Goal: Task Accomplishment & Management: Manage account settings

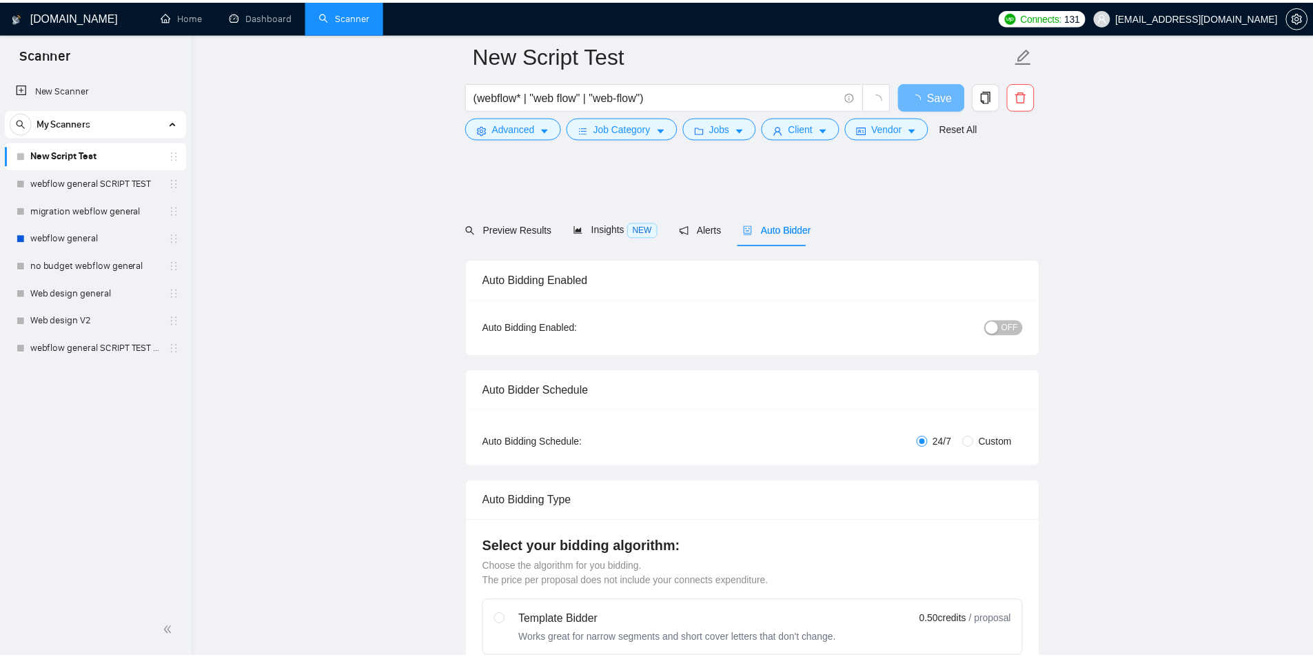
scroll to position [1103, 0]
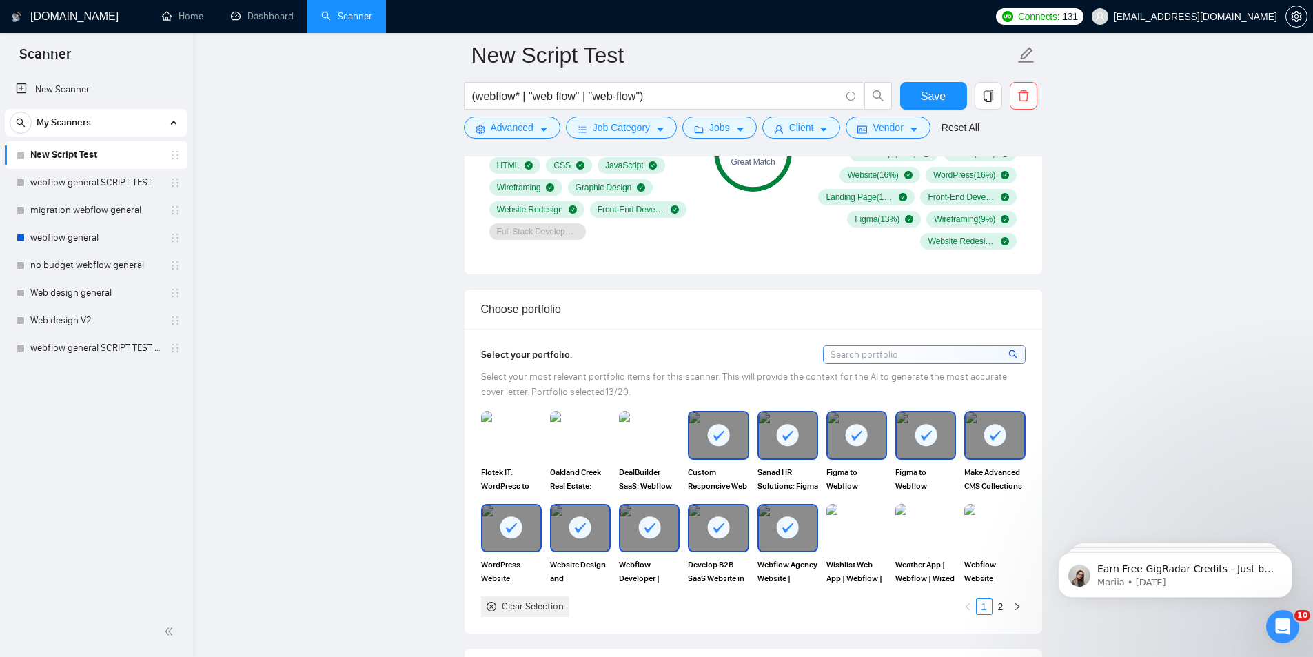
scroll to position [1057, 0]
click at [549, 600] on div "Clear Selection" at bounding box center [533, 605] width 62 height 15
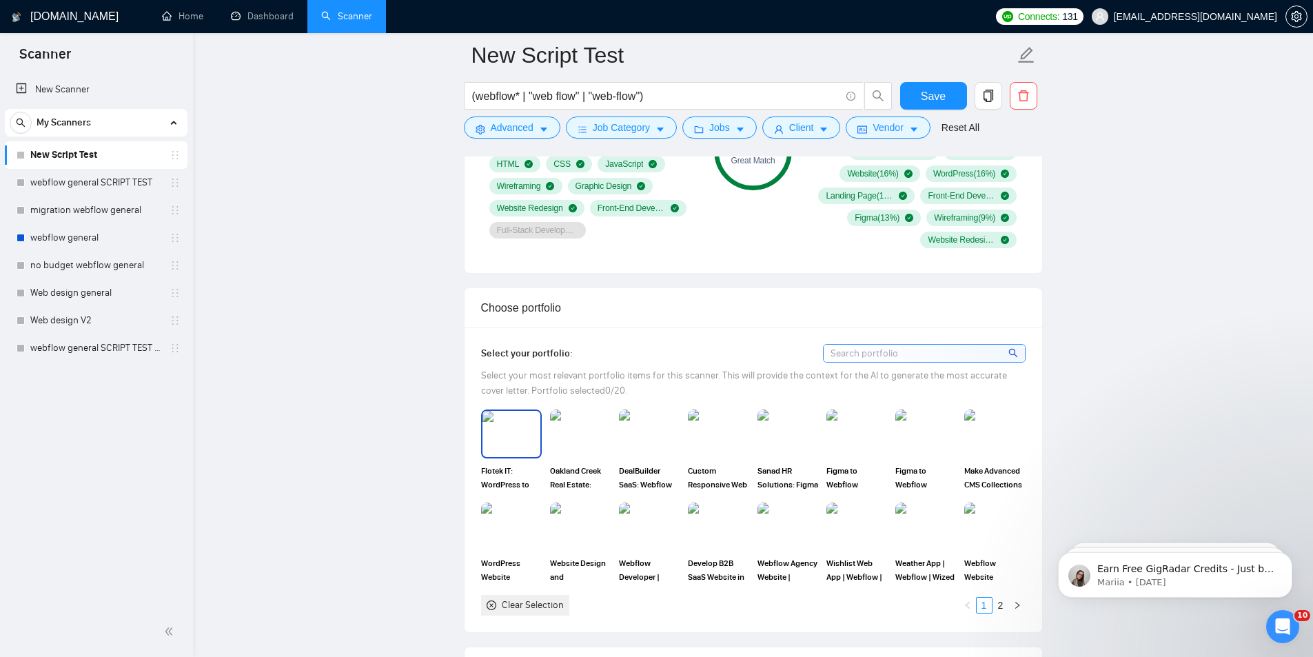
click at [509, 418] on img at bounding box center [512, 433] width 58 height 45
click at [566, 449] on img at bounding box center [580, 433] width 61 height 48
click at [642, 446] on img at bounding box center [649, 433] width 58 height 45
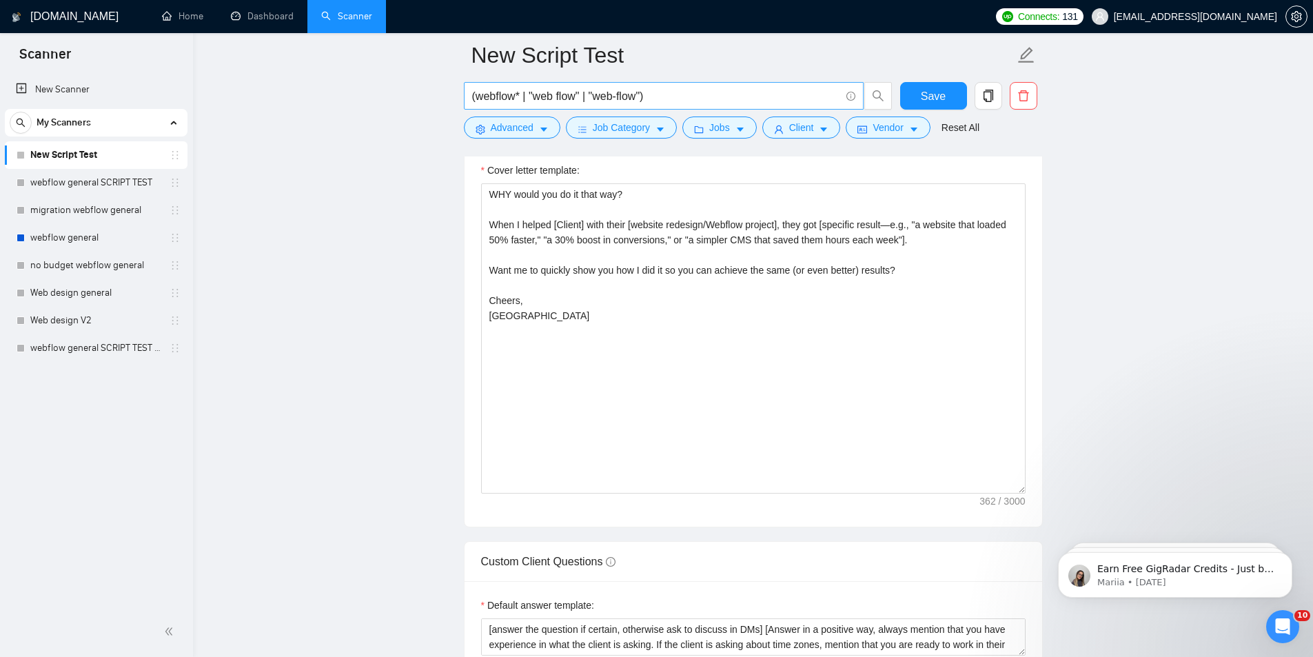
scroll to position [1608, 0]
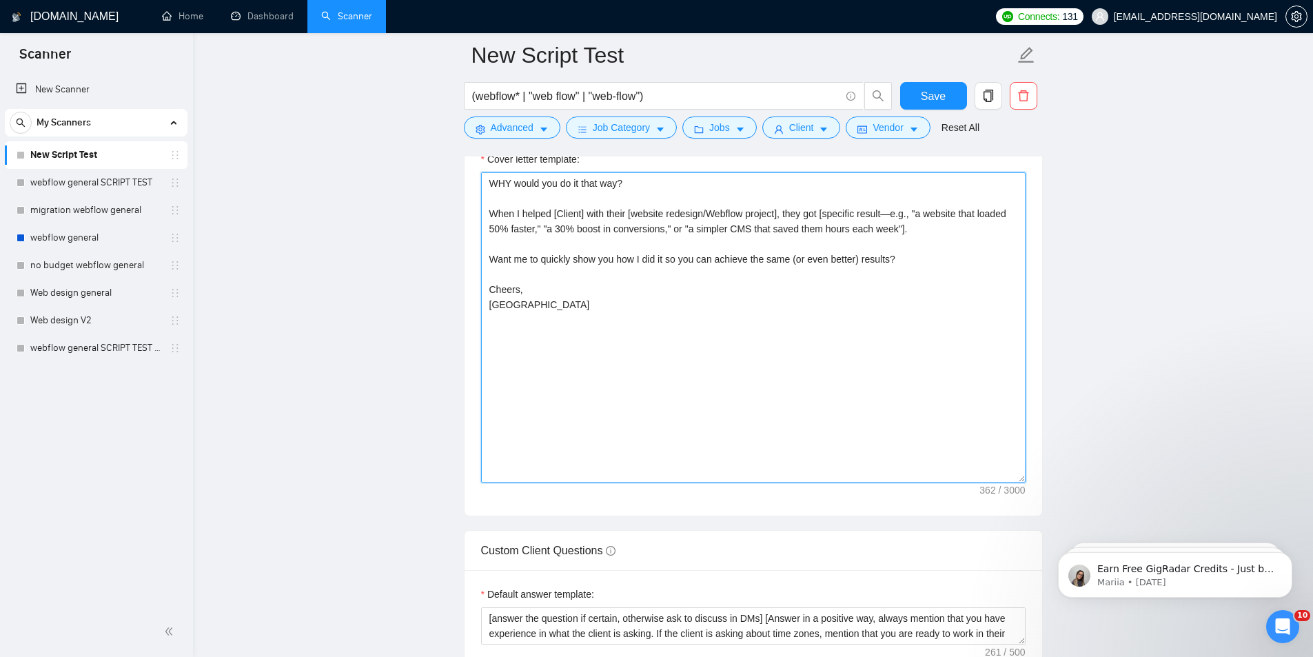
click at [676, 361] on textarea "WHY would you do it that way? When I helped [Client] with their [website redesi…" at bounding box center [753, 327] width 545 height 310
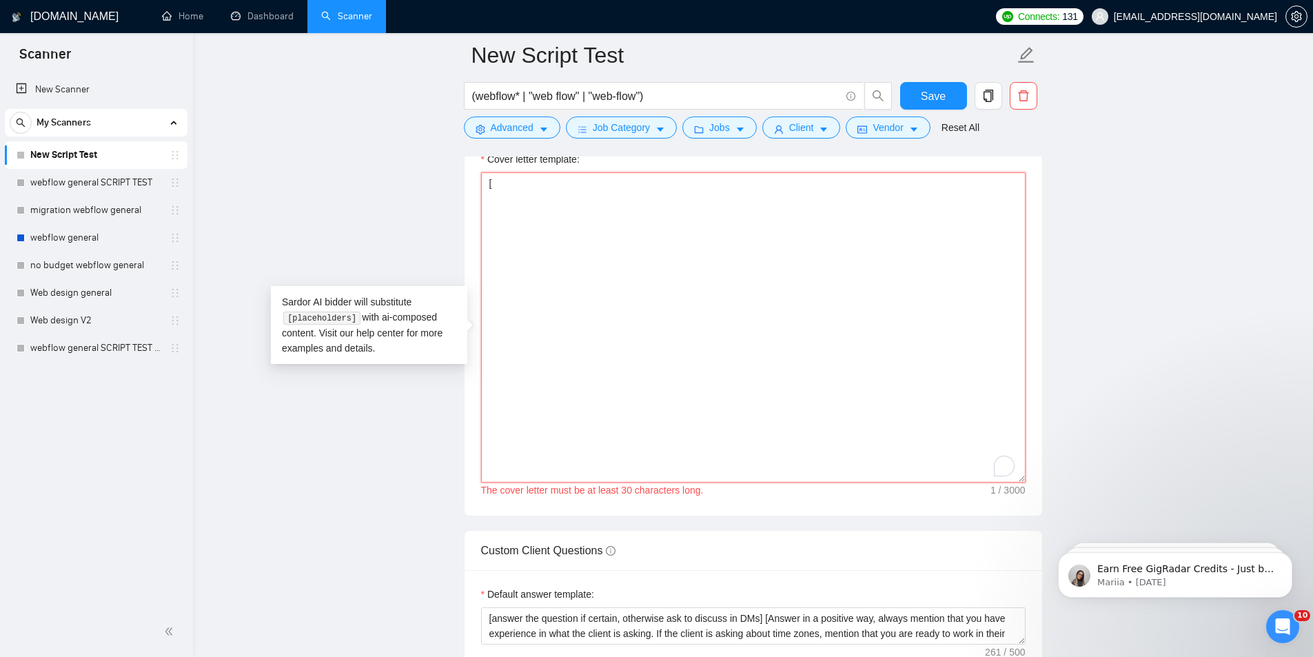
paste textarea "You are writing an Upwork proposal for a Webflow design & development project. …"
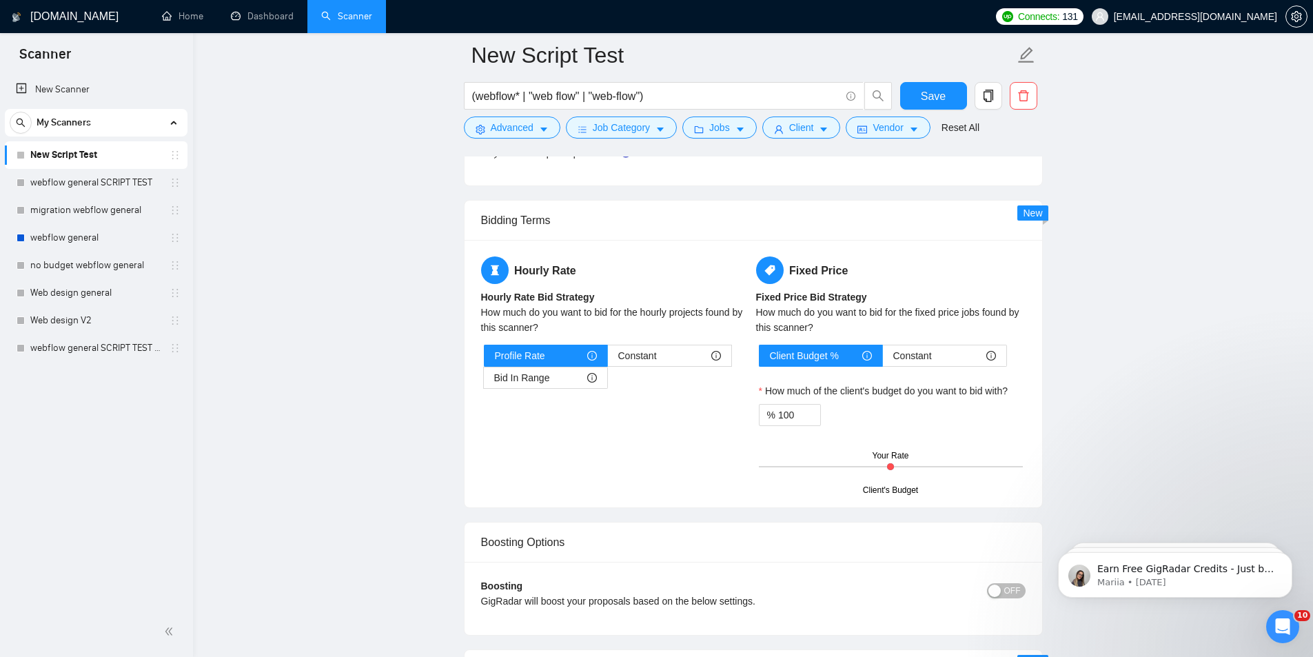
scroll to position [2344, 0]
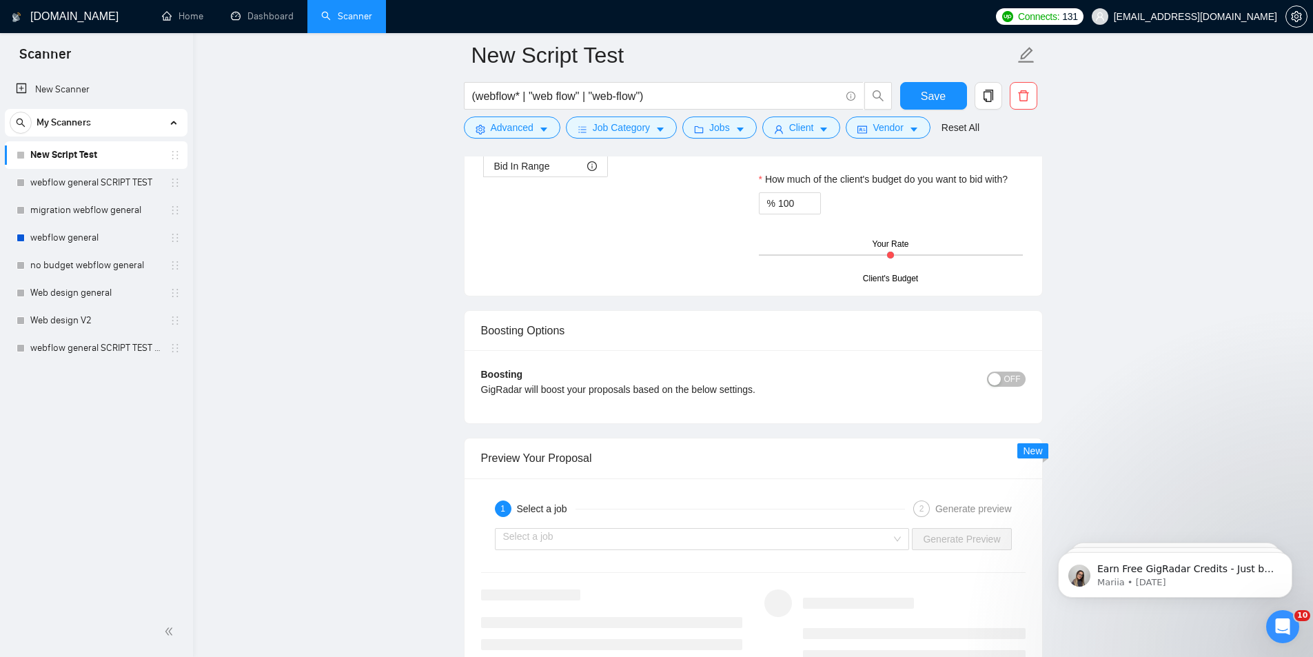
type textarea "[You are writing an Upwork proposal for a Webflow design & development project.…"
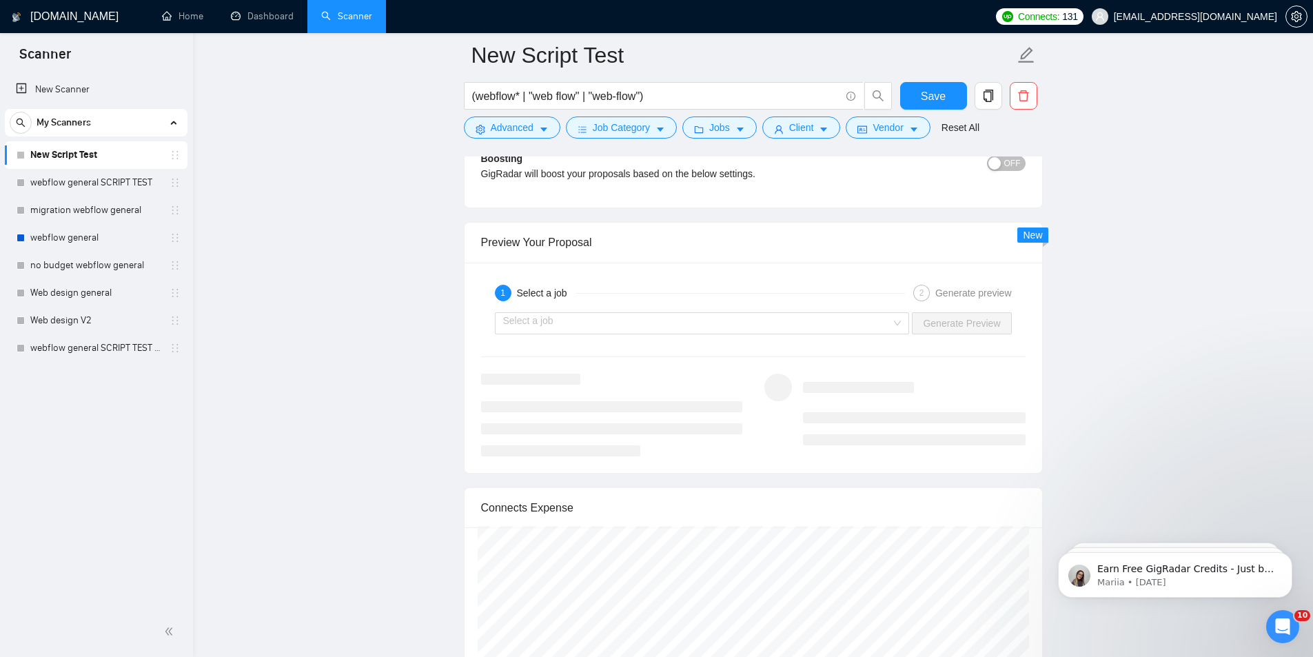
scroll to position [2528, 0]
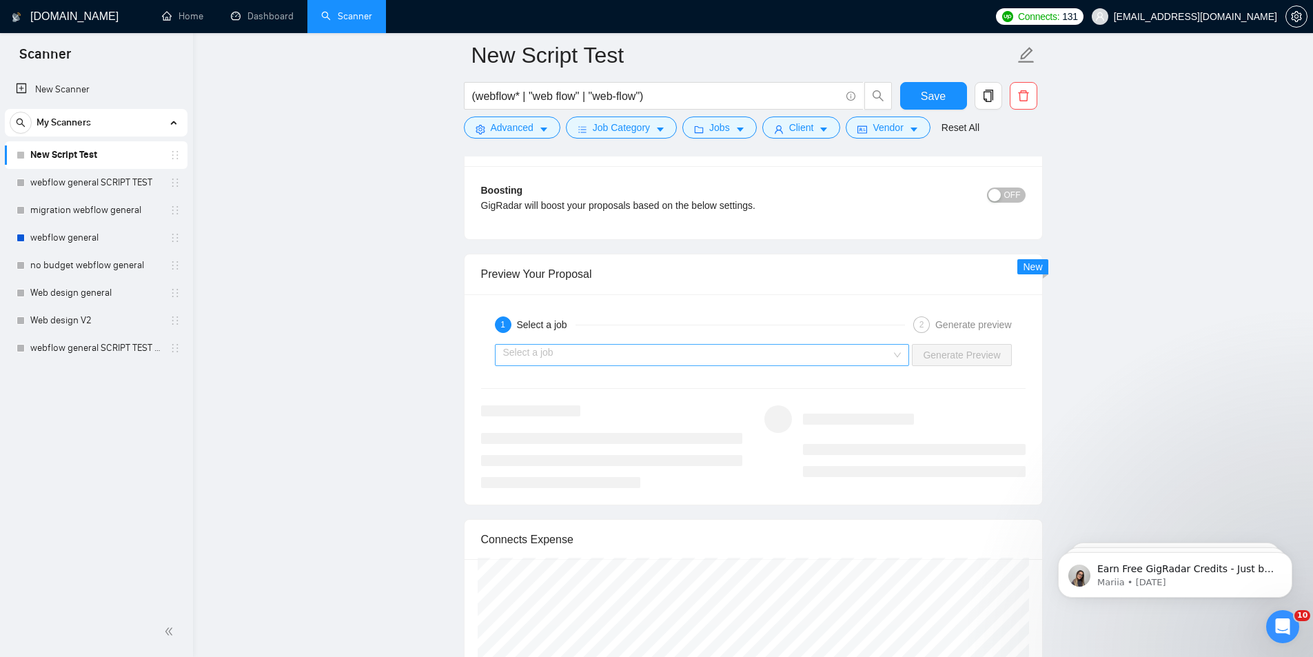
click at [770, 359] on input "search" at bounding box center [697, 355] width 389 height 21
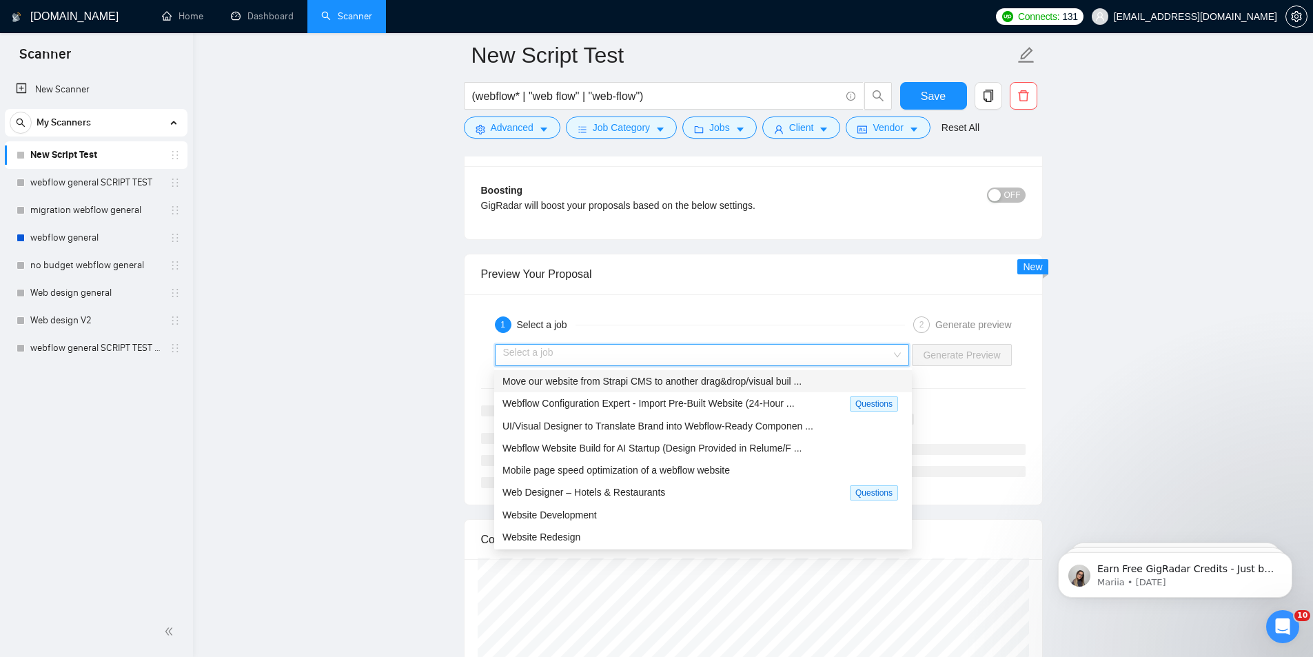
click at [653, 380] on span "Move our website from Strapi CMS to another drag&drop/visual buil ..." at bounding box center [652, 381] width 299 height 11
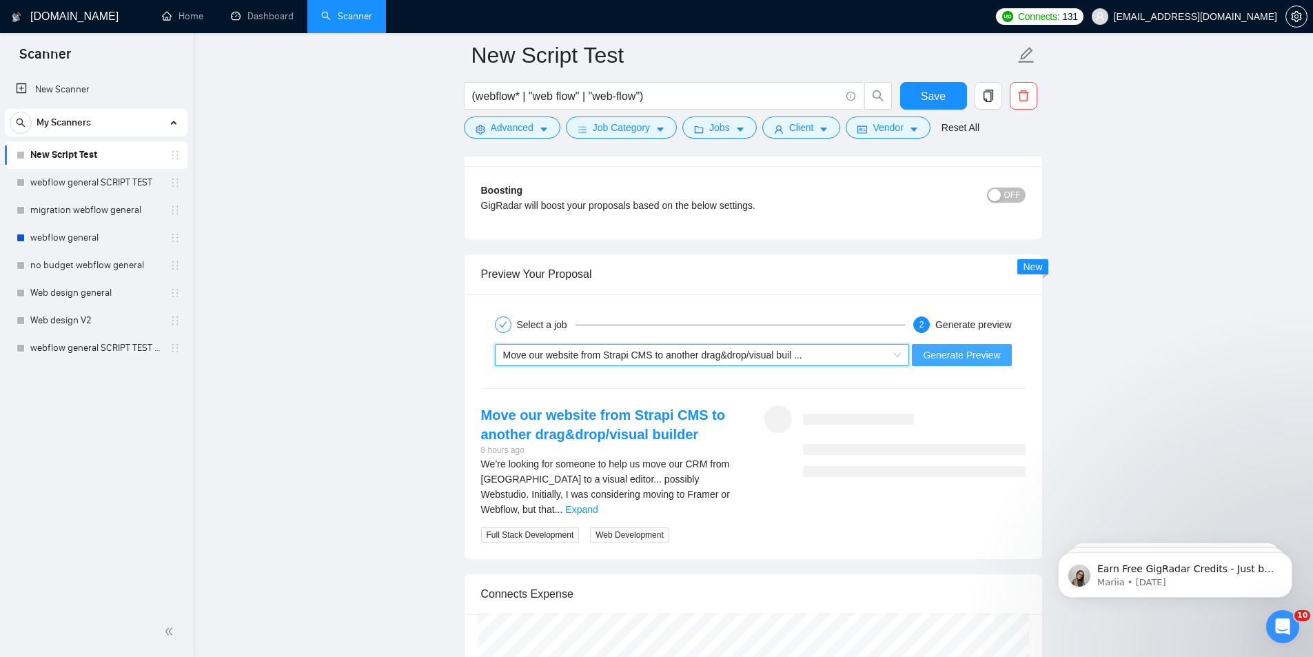
click at [949, 356] on span "Generate Preview" at bounding box center [961, 354] width 77 height 15
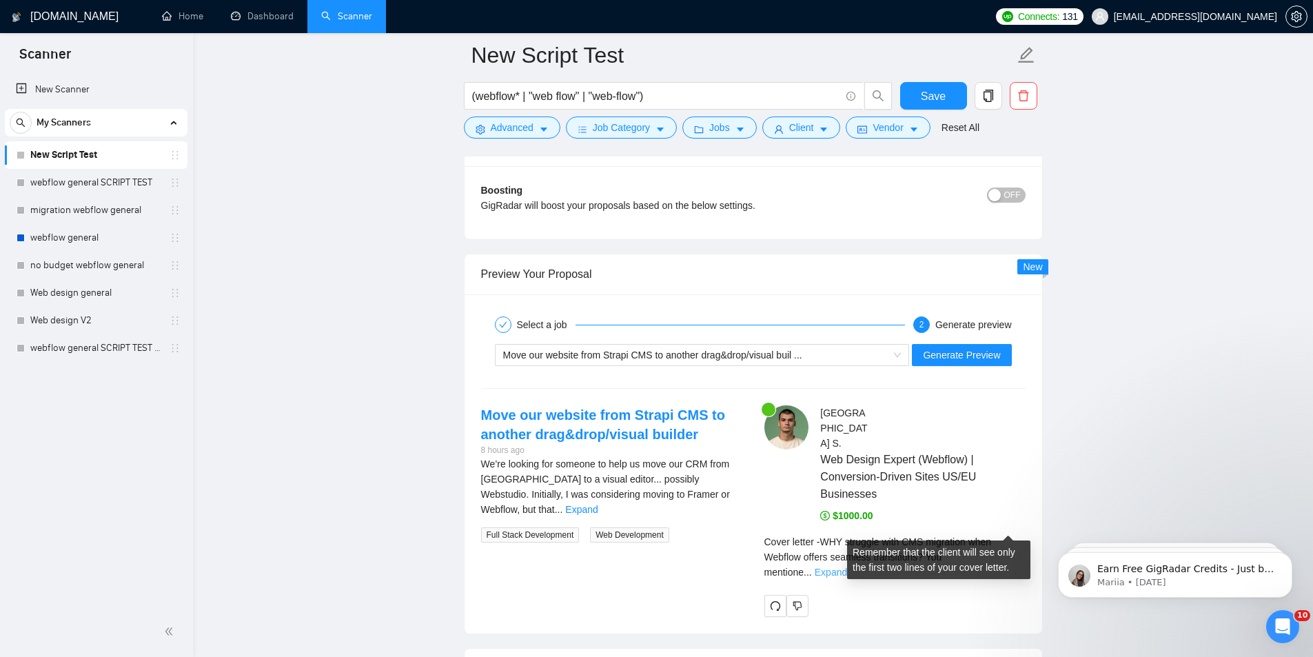
click at [847, 567] on link "Expand" at bounding box center [831, 572] width 32 height 11
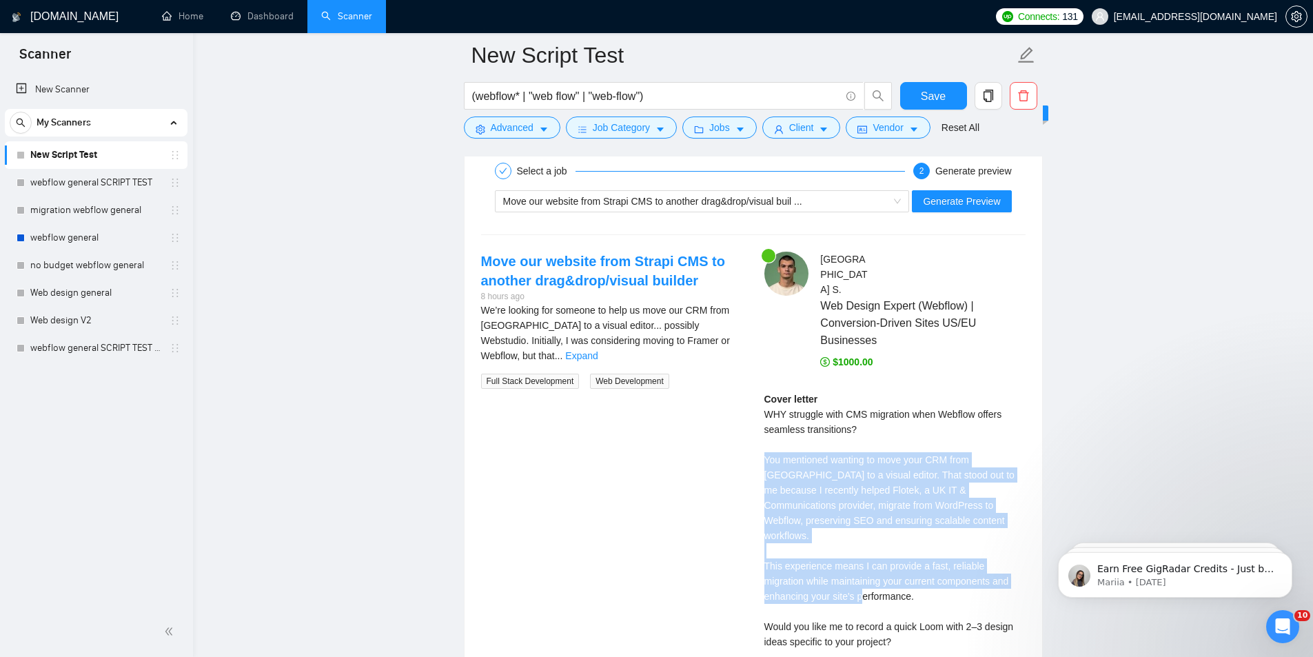
scroll to position [2711, 0]
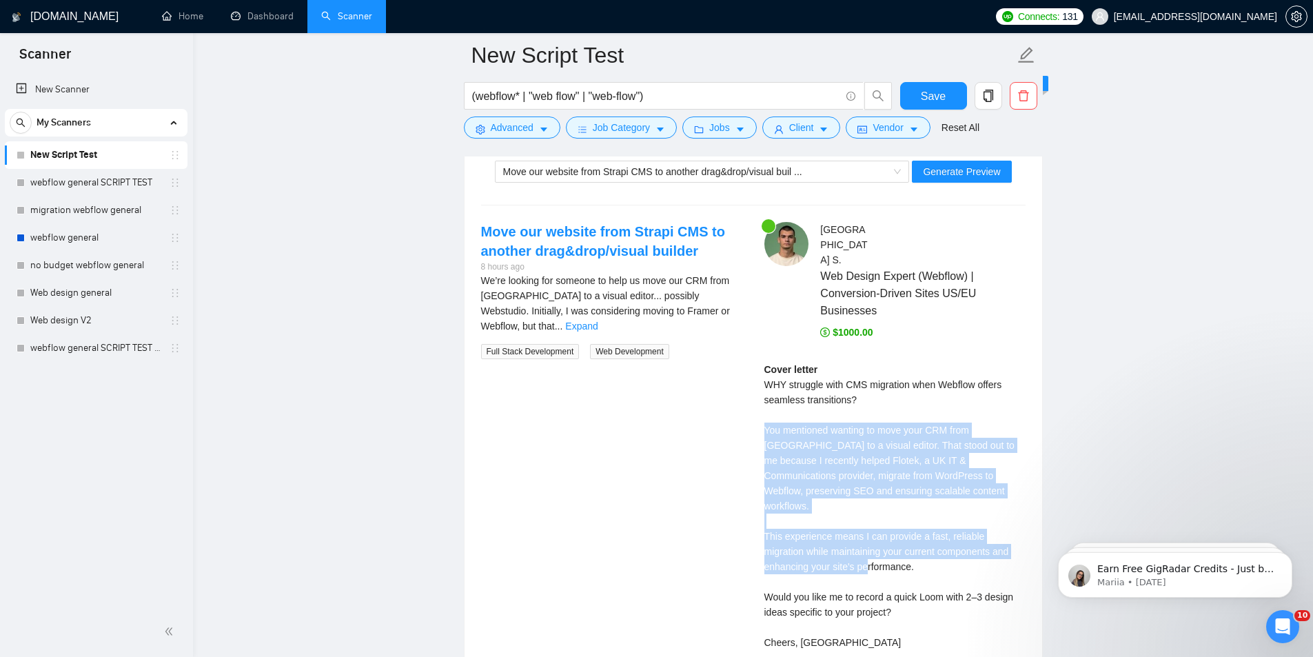
drag, startPoint x: 764, startPoint y: 489, endPoint x: 886, endPoint y: 527, distance: 127.8
click at [886, 531] on div "Cover letter WHY struggle with CMS migration when Webflow offers seamless trans…" at bounding box center [894, 506] width 261 height 288
click at [888, 523] on div "Cover letter WHY struggle with CMS migration when Webflow offers seamless trans…" at bounding box center [894, 506] width 261 height 288
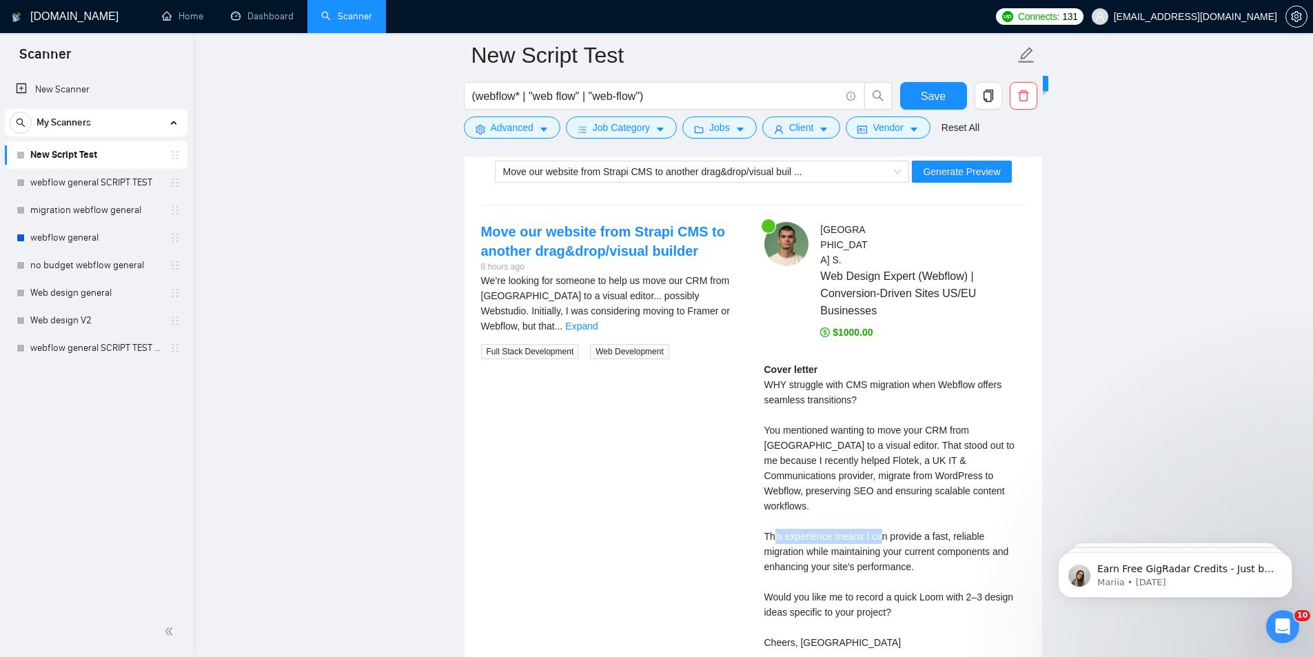
drag, startPoint x: 820, startPoint y: 484, endPoint x: 920, endPoint y: 487, distance: 100.0
click at [924, 485] on div "Cover letter WHY struggle with CMS migration when Webflow offers seamless trans…" at bounding box center [894, 506] width 261 height 288
drag, startPoint x: 790, startPoint y: 507, endPoint x: 870, endPoint y: 505, distance: 80.0
click at [869, 505] on div "Cover letter WHY struggle with CMS migration when Webflow offers seamless trans…" at bounding box center [894, 506] width 261 height 288
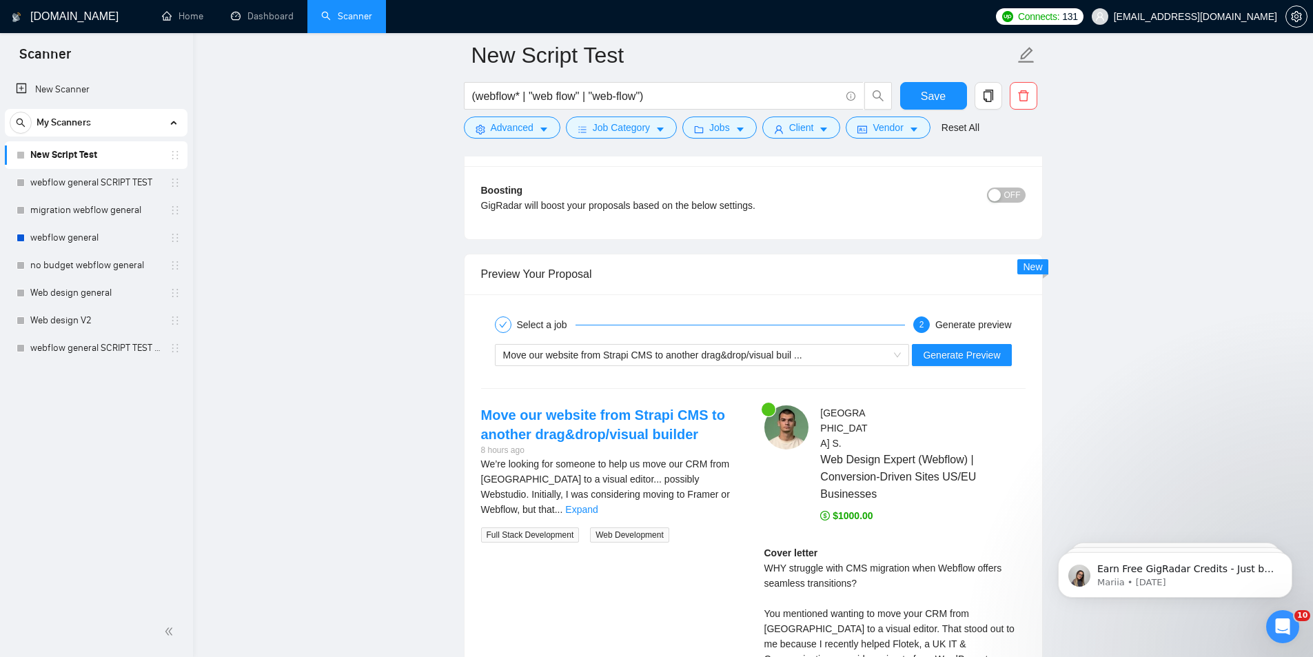
scroll to position [2482, 0]
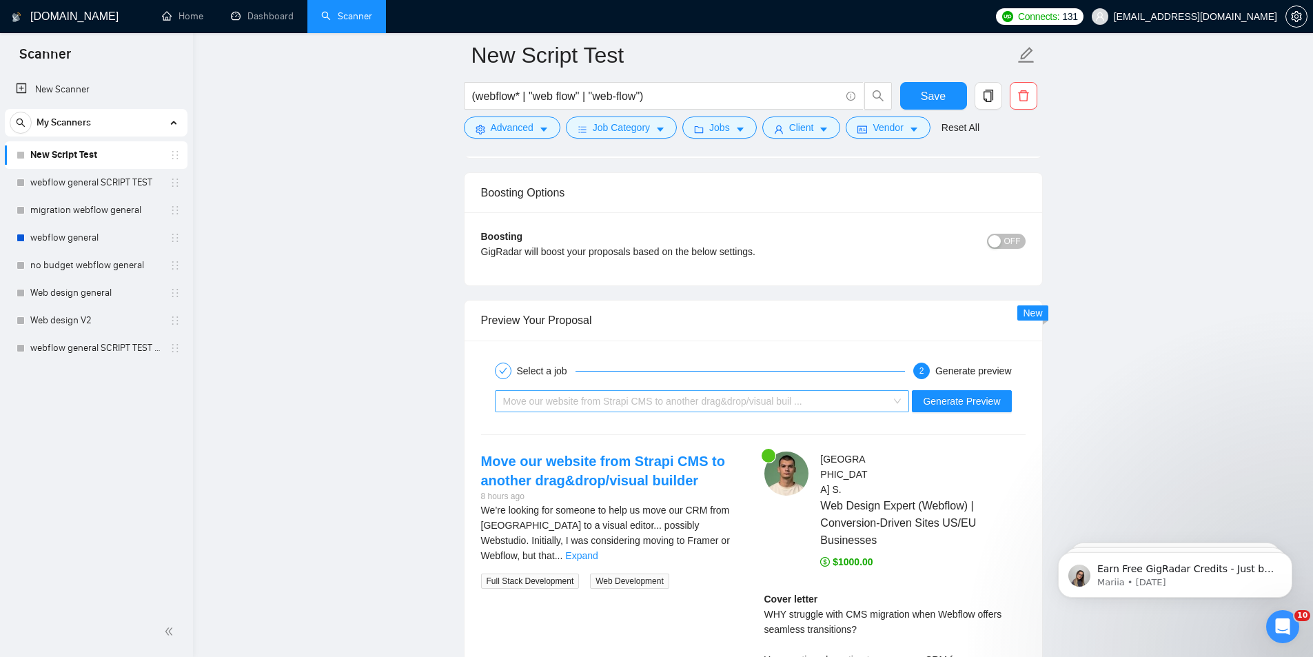
click at [674, 405] on span "Move our website from Strapi CMS to another drag&drop/visual buil ..." at bounding box center [652, 401] width 299 height 11
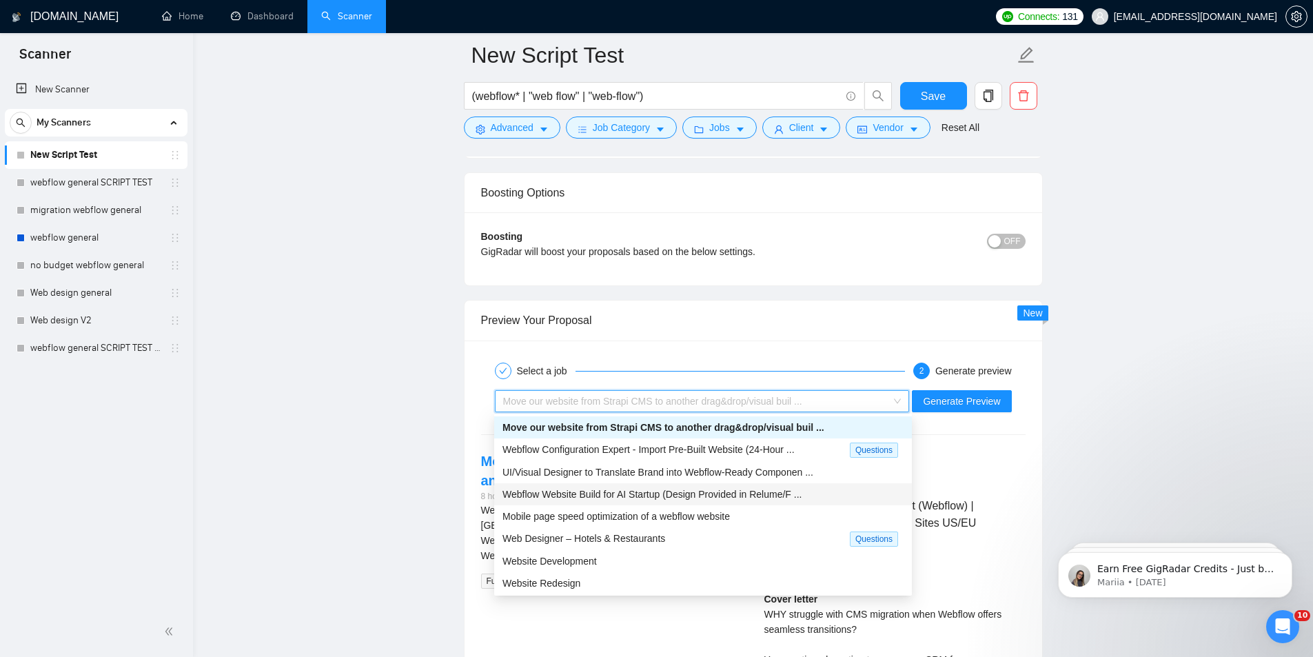
click at [651, 493] on span "Webflow Website Build for AI Startup (Design Provided in Relume/F ..." at bounding box center [652, 494] width 299 height 11
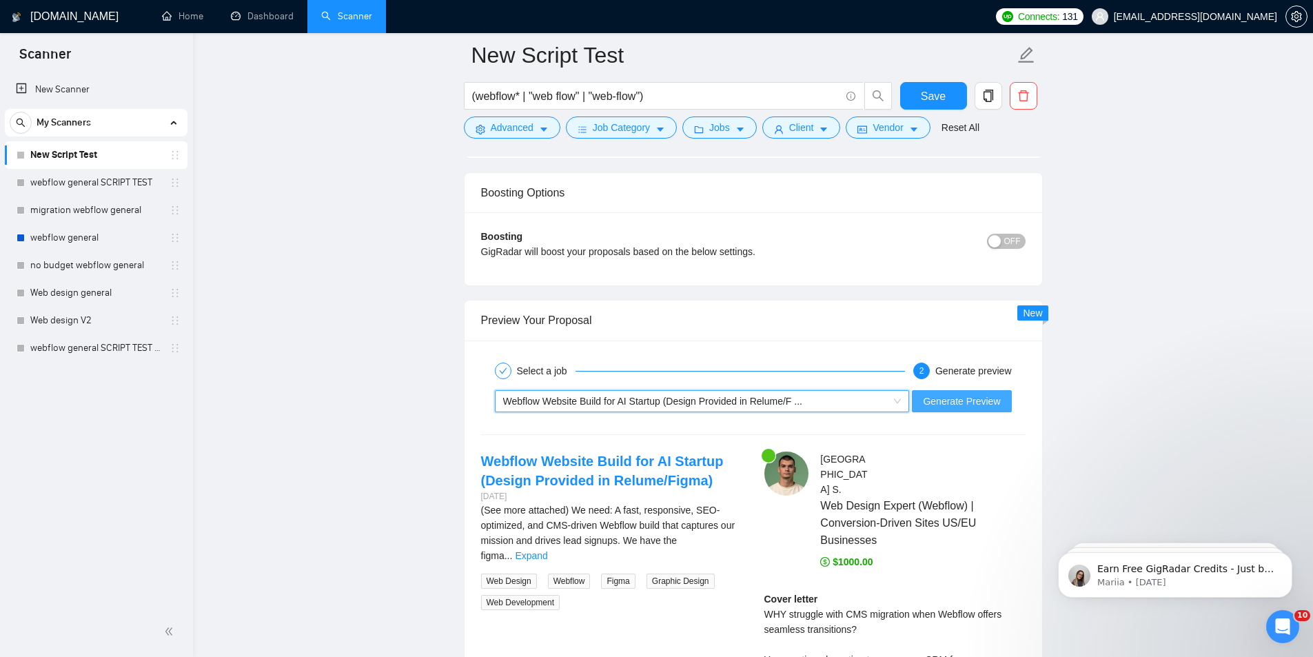
click at [948, 404] on span "Generate Preview" at bounding box center [961, 401] width 77 height 15
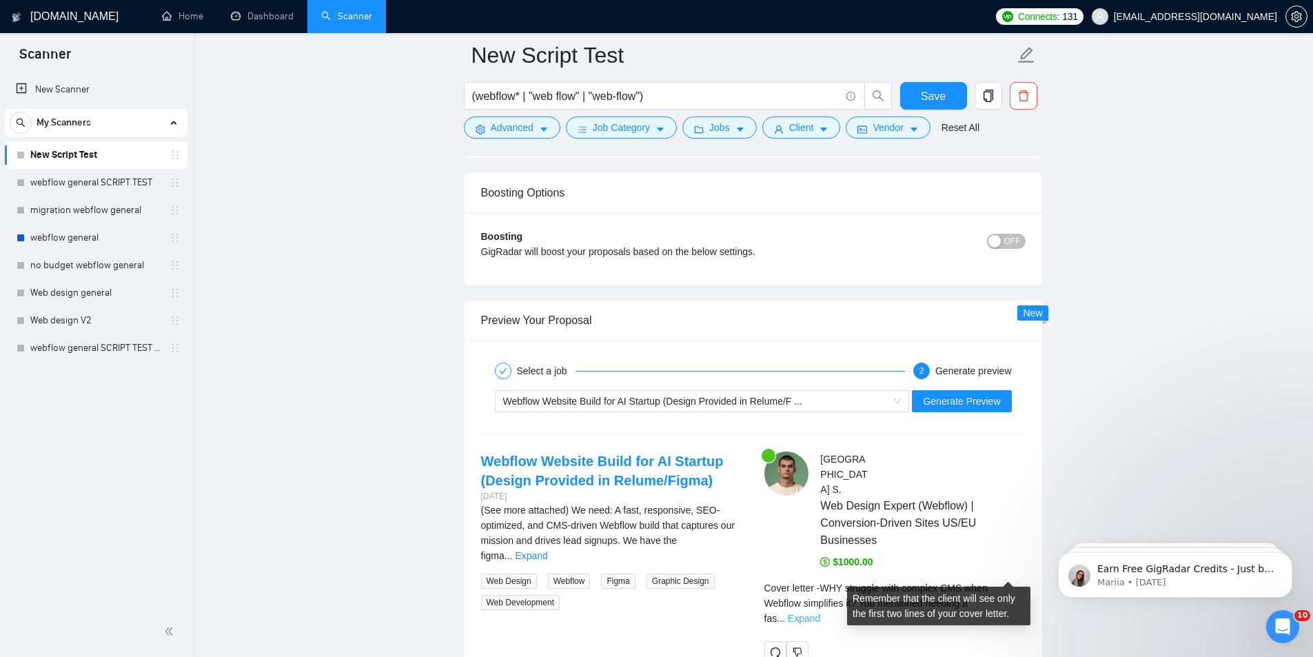
click at [820, 613] on link "Expand" at bounding box center [804, 618] width 32 height 11
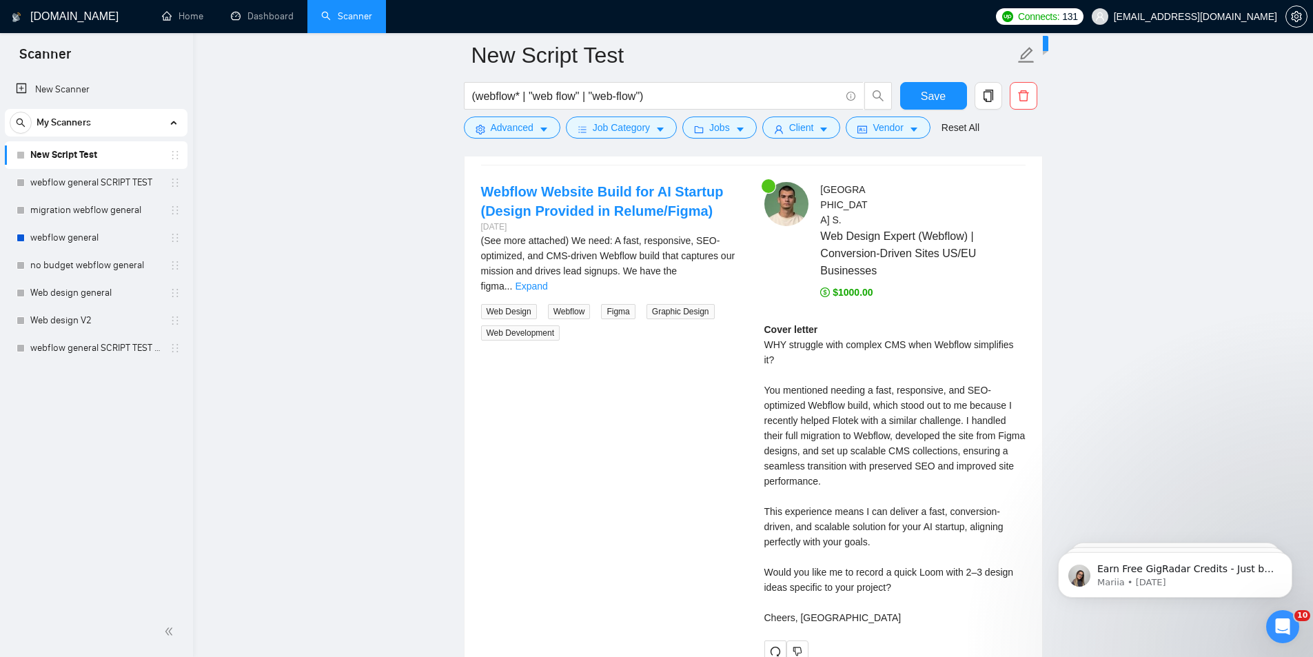
scroll to position [2757, 0]
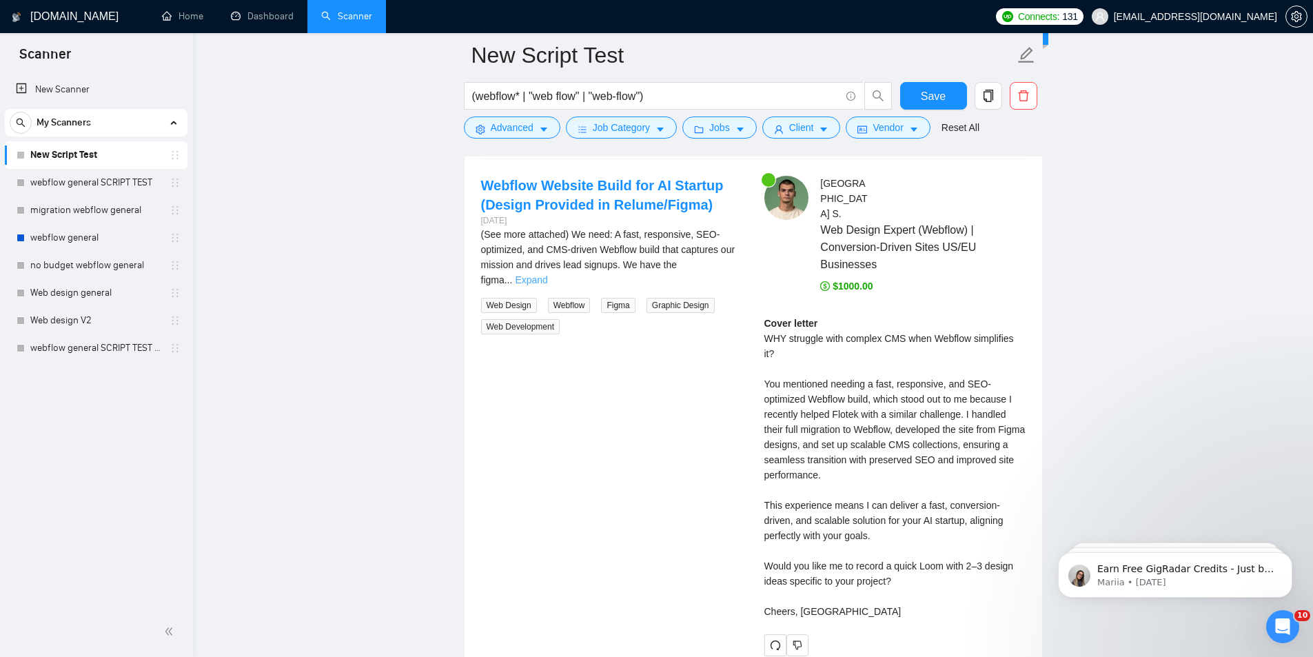
click at [547, 274] on link "Expand" at bounding box center [531, 279] width 32 height 11
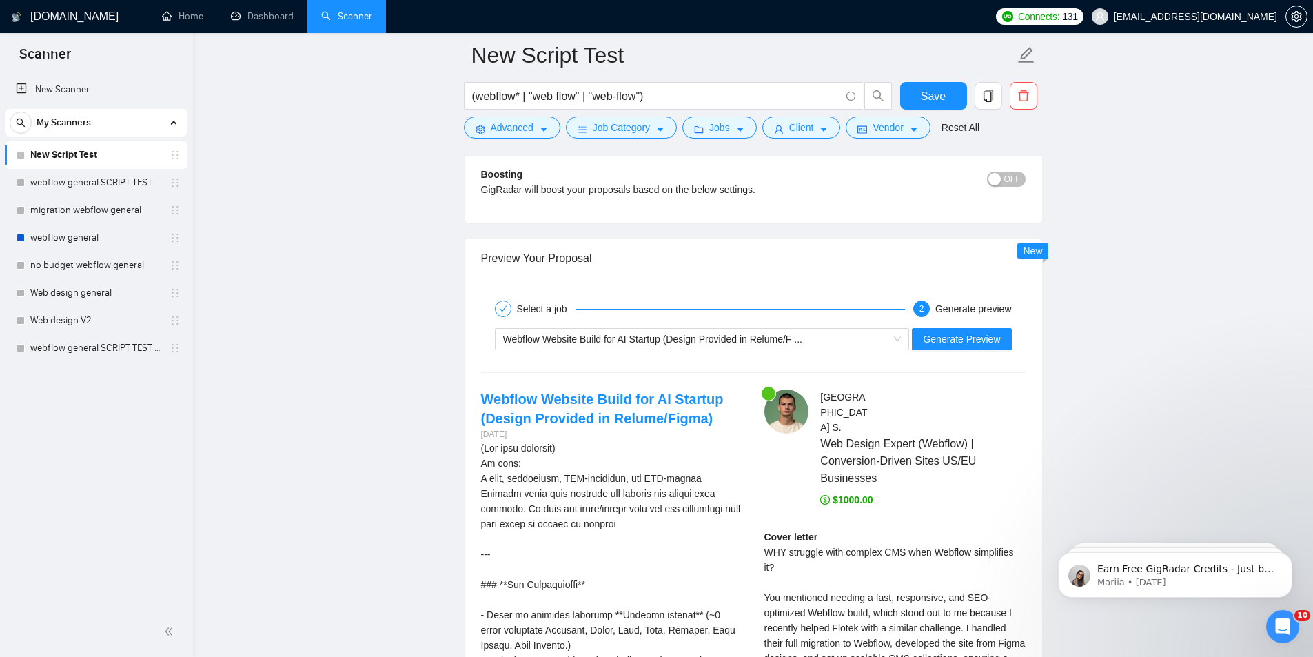
scroll to position [2528, 0]
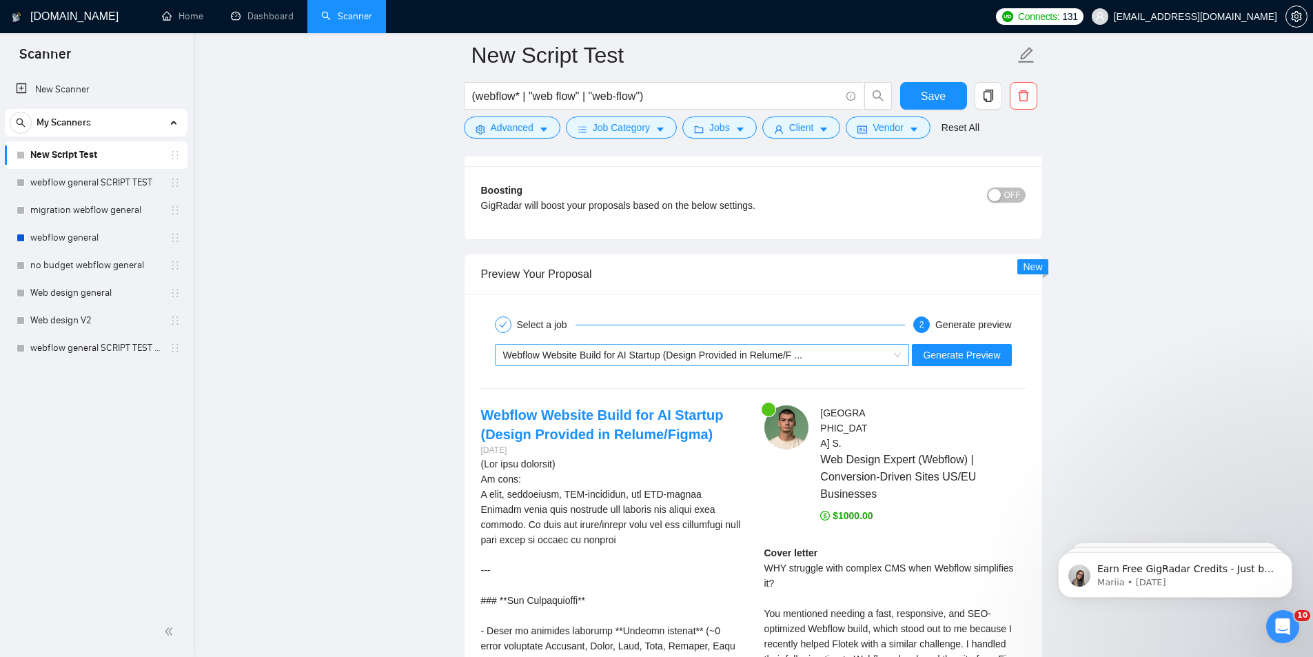
click at [743, 355] on span "Webflow Website Build for AI Startup (Design Provided in Relume/F ..." at bounding box center [652, 354] width 299 height 11
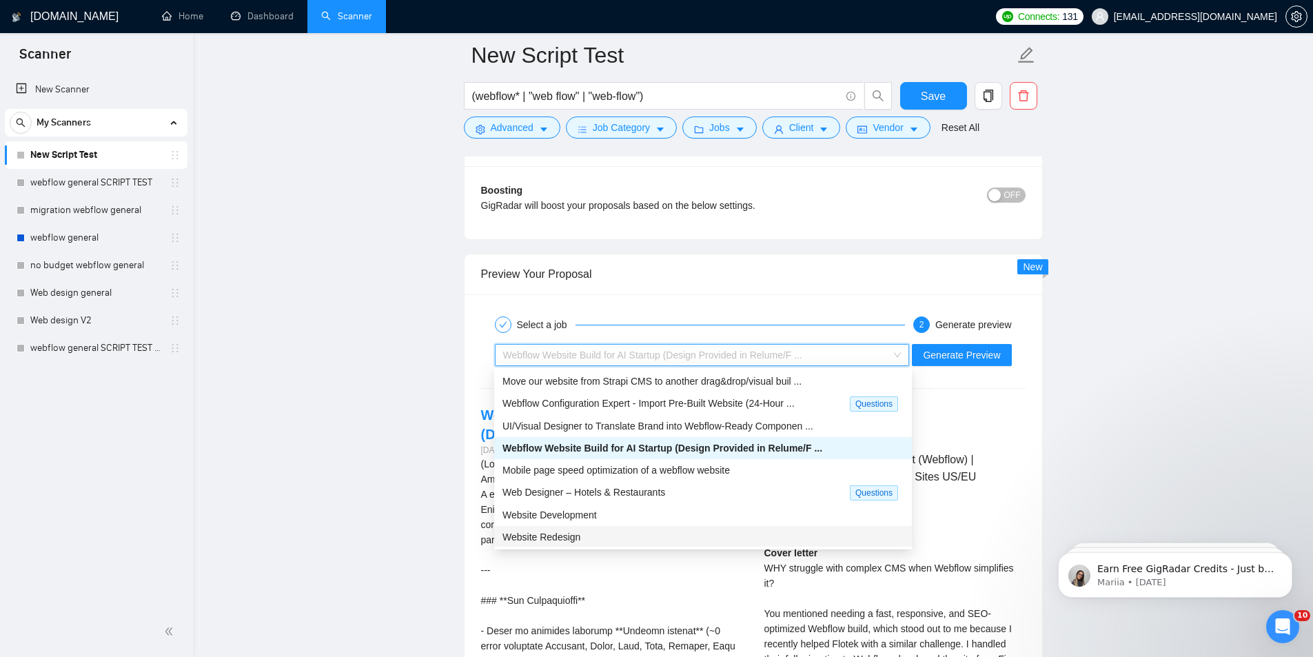
click at [588, 536] on div "Website Redesign" at bounding box center [703, 536] width 401 height 15
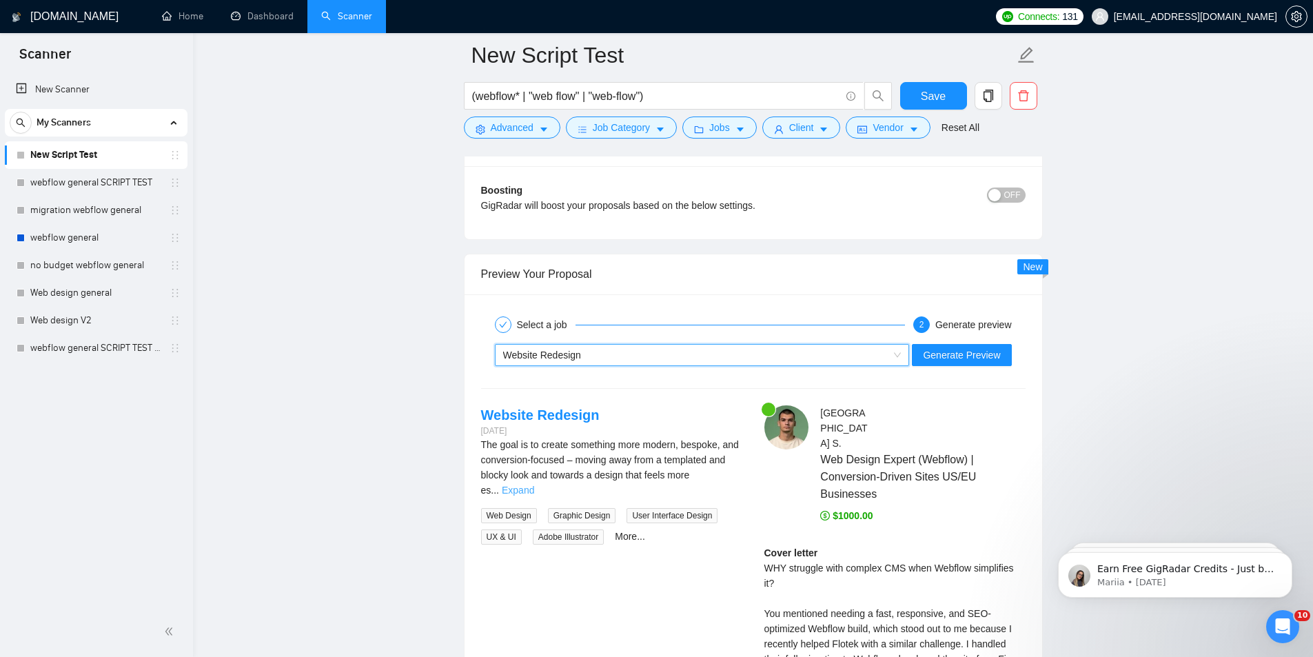
click at [534, 485] on link "Expand" at bounding box center [518, 490] width 32 height 11
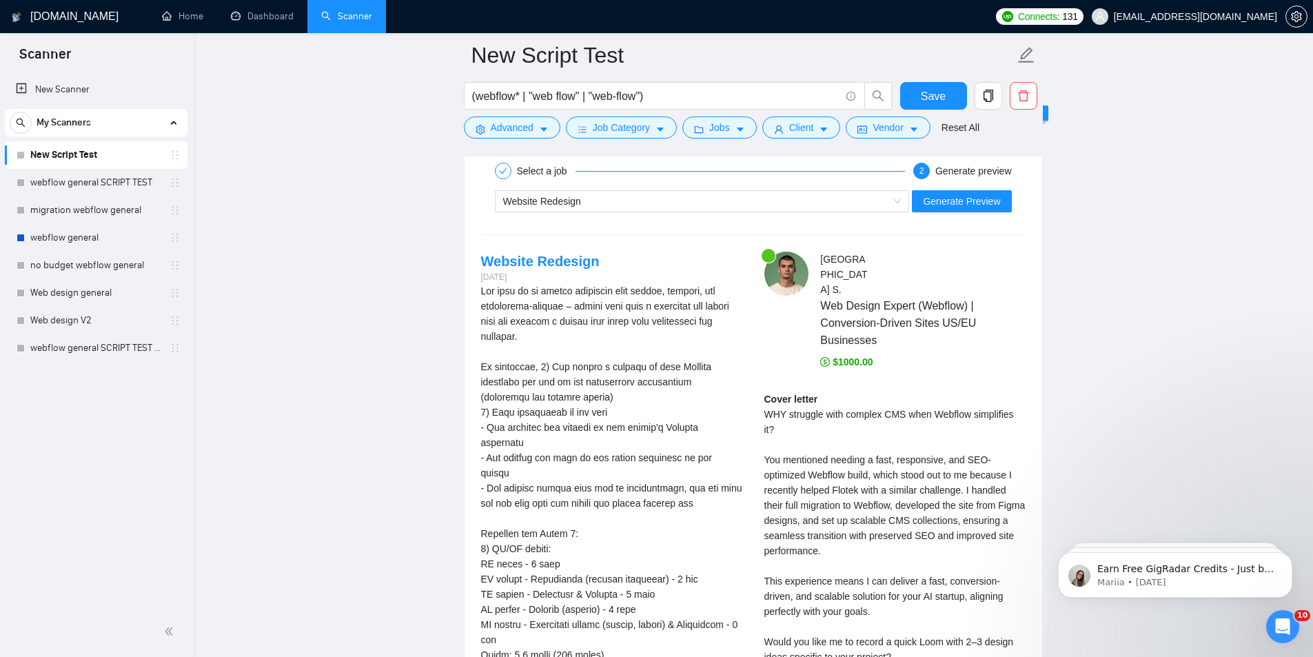
scroll to position [2666, 0]
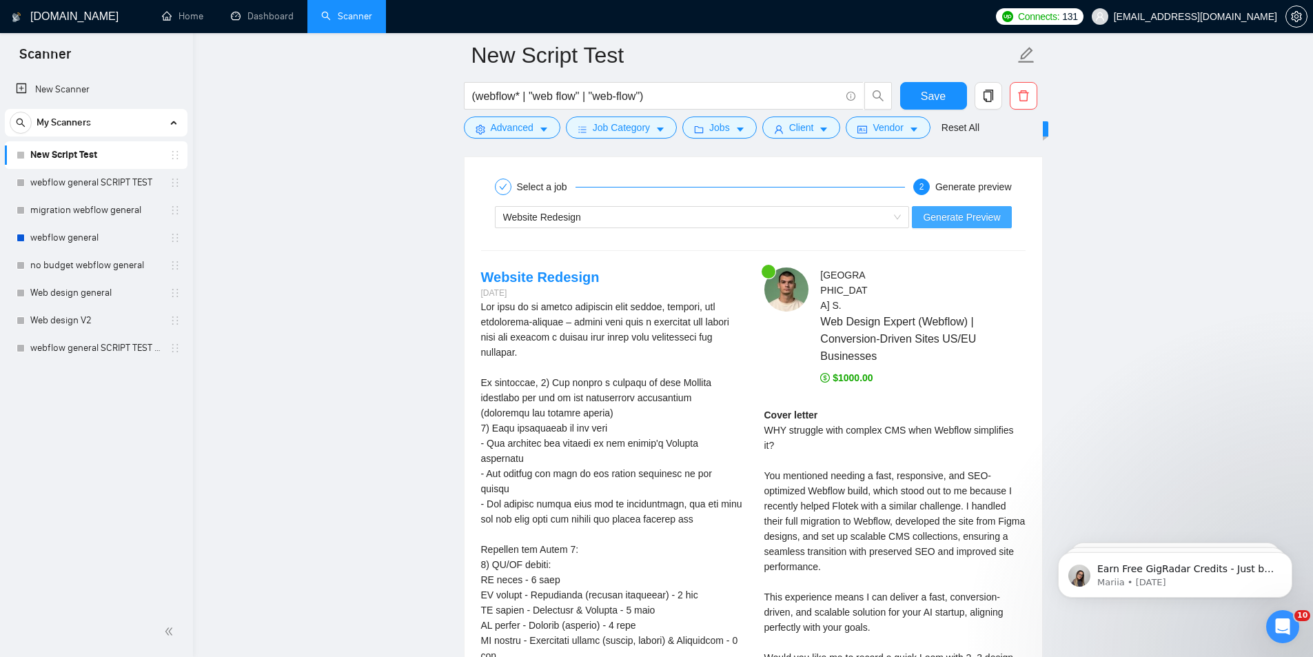
click at [971, 210] on span "Generate Preview" at bounding box center [961, 217] width 77 height 15
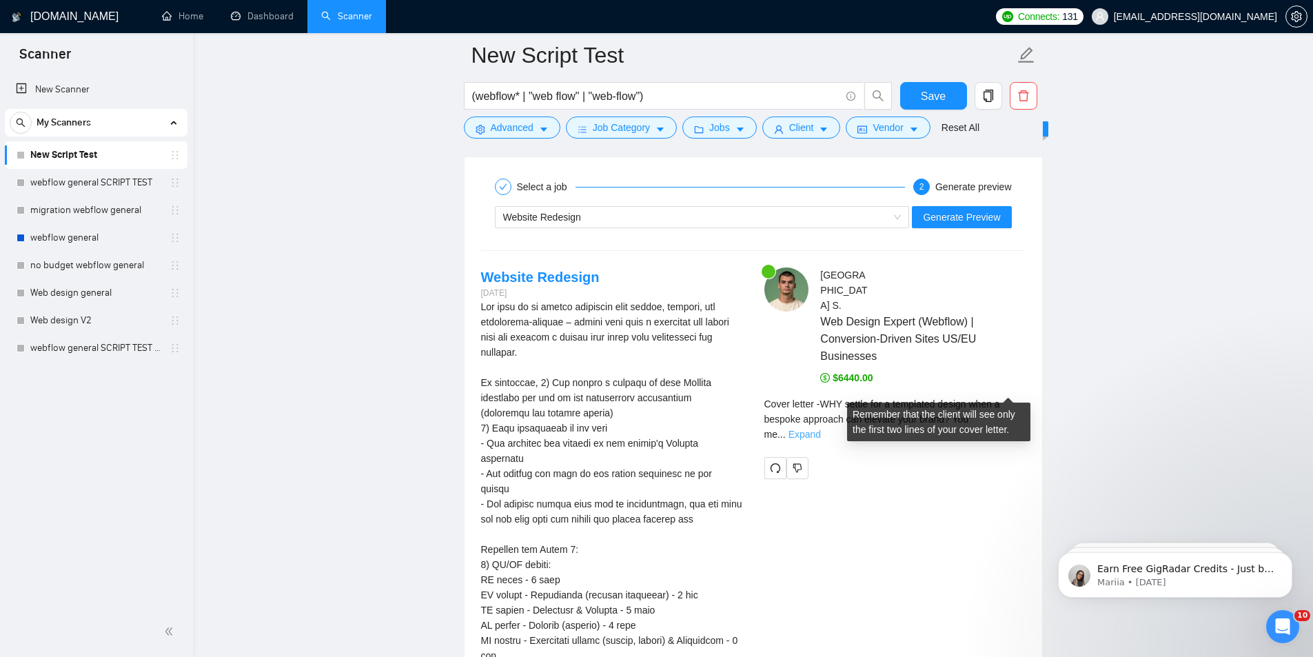
click at [821, 429] on link "Expand" at bounding box center [805, 434] width 32 height 11
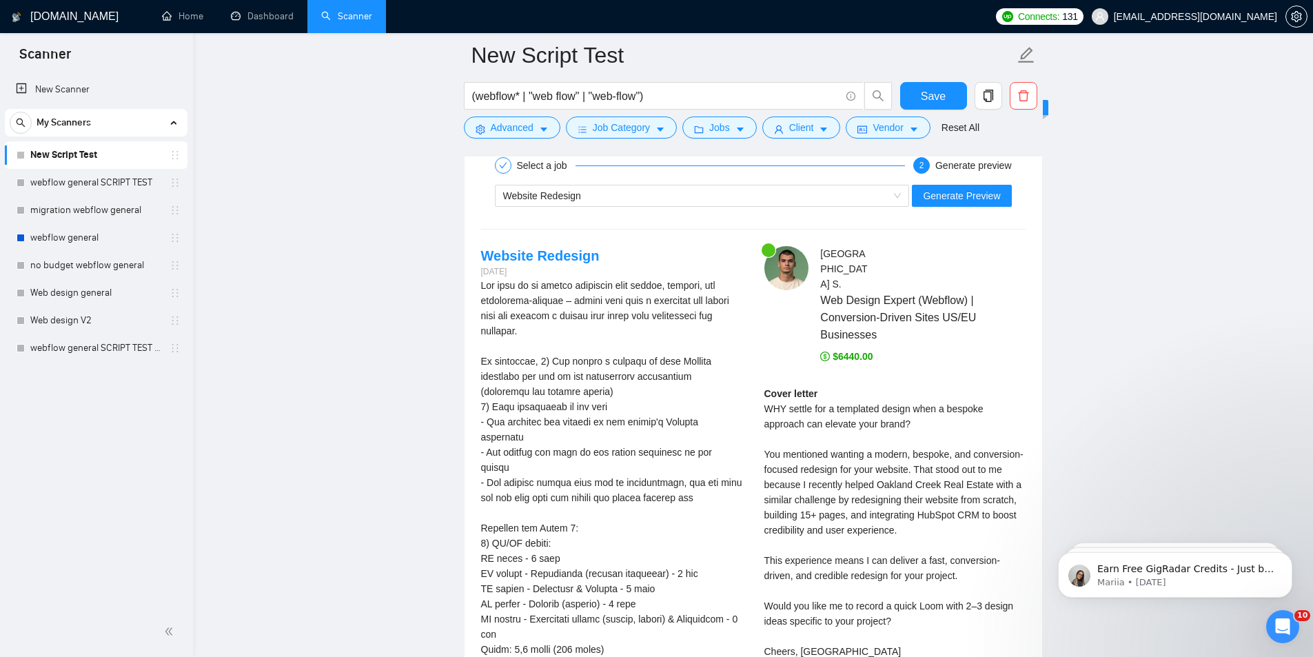
scroll to position [2711, 0]
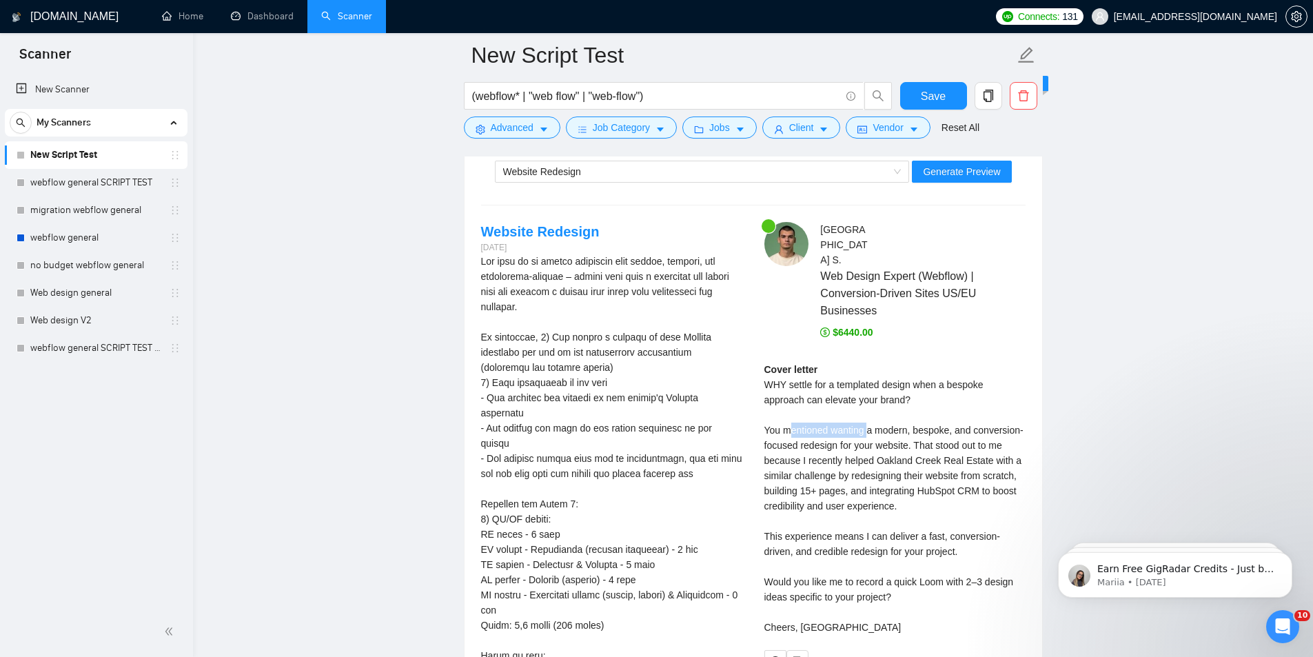
drag, startPoint x: 795, startPoint y: 402, endPoint x: 880, endPoint y: 412, distance: 85.3
click at [868, 399] on div "Cover letter WHY settle for a templated design when a bespoke approach can elev…" at bounding box center [894, 498] width 261 height 273
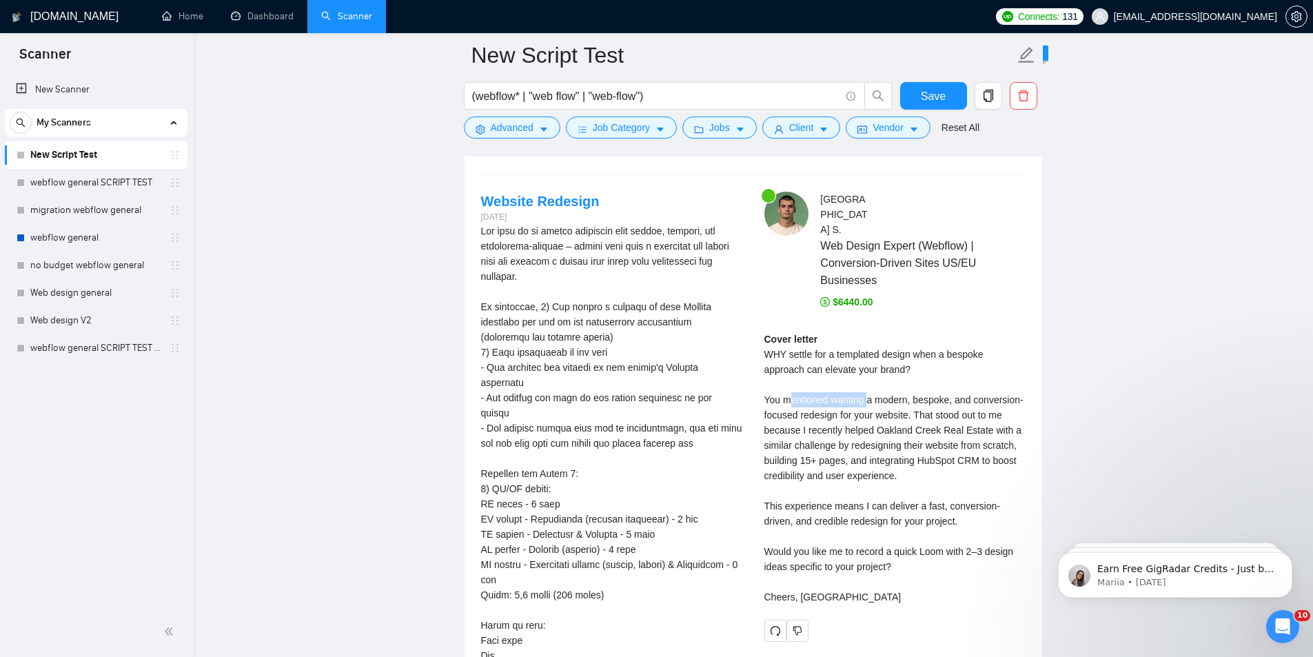
scroll to position [2757, 0]
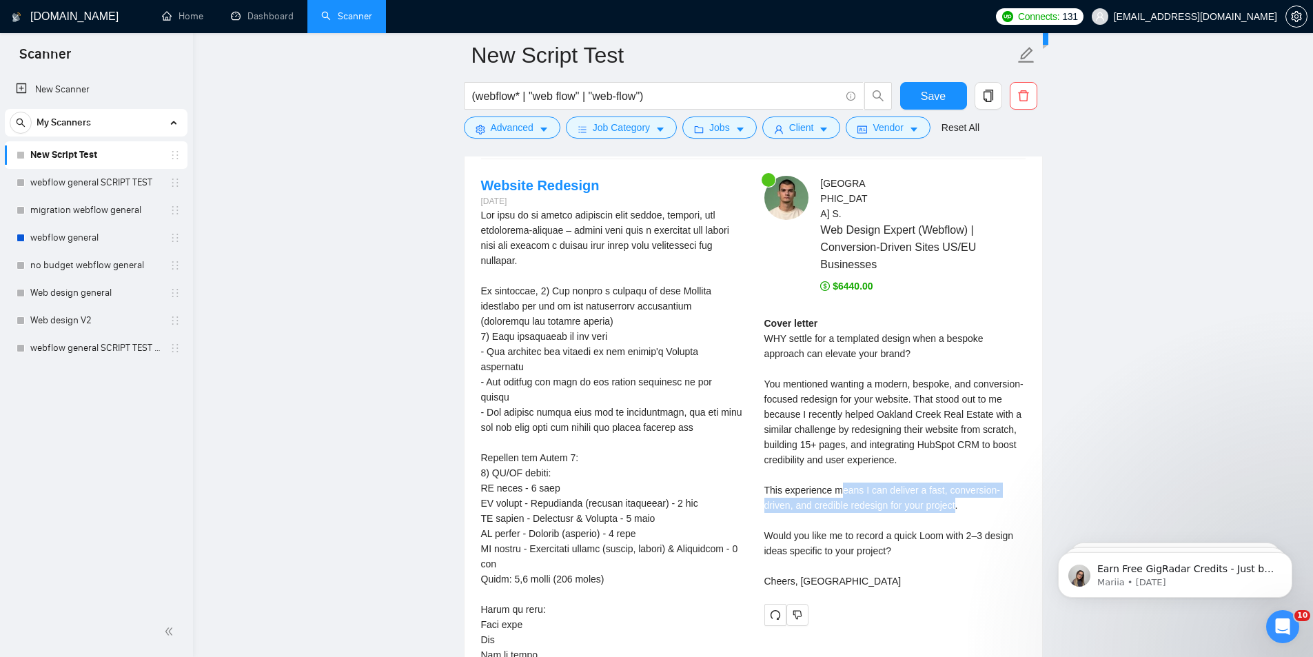
drag, startPoint x: 845, startPoint y: 463, endPoint x: 923, endPoint y: 469, distance: 78.2
click at [924, 469] on div "Cover letter WHY settle for a templated design when a bespoke approach can elev…" at bounding box center [894, 452] width 261 height 273
click at [923, 469] on div "Cover letter WHY settle for a templated design when a bespoke approach can elev…" at bounding box center [894, 452] width 261 height 273
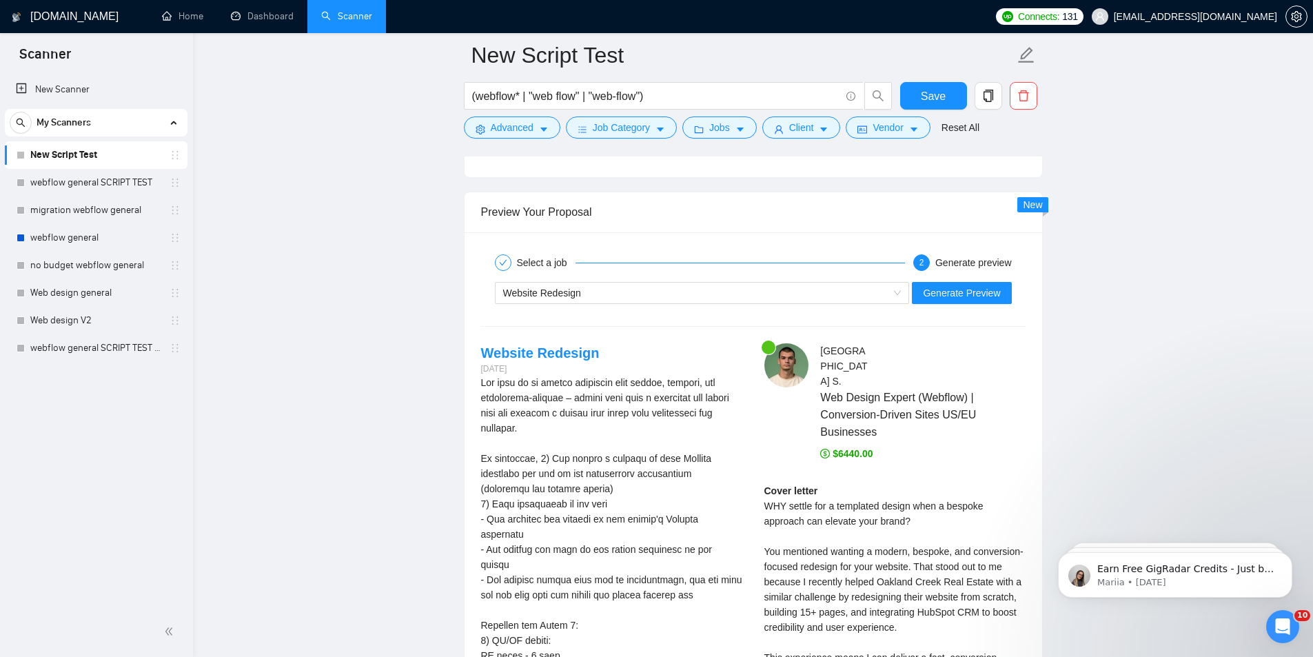
scroll to position [2573, 0]
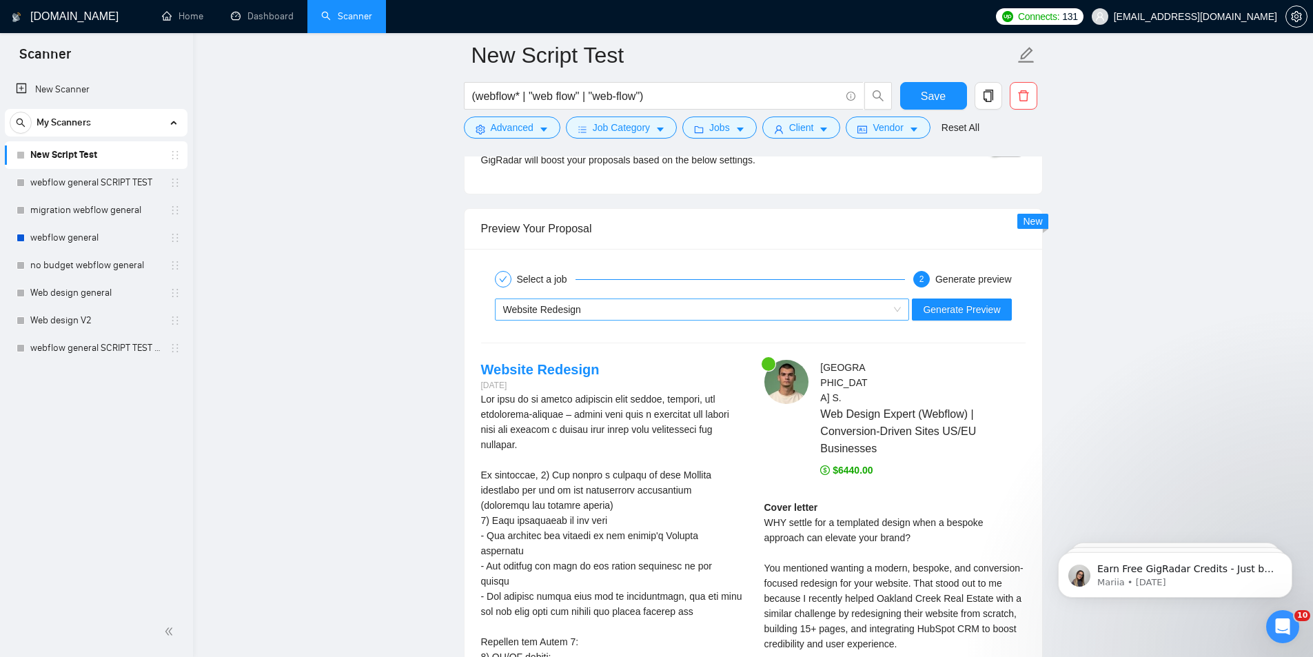
click at [812, 309] on div "Website Redesign" at bounding box center [696, 309] width 386 height 21
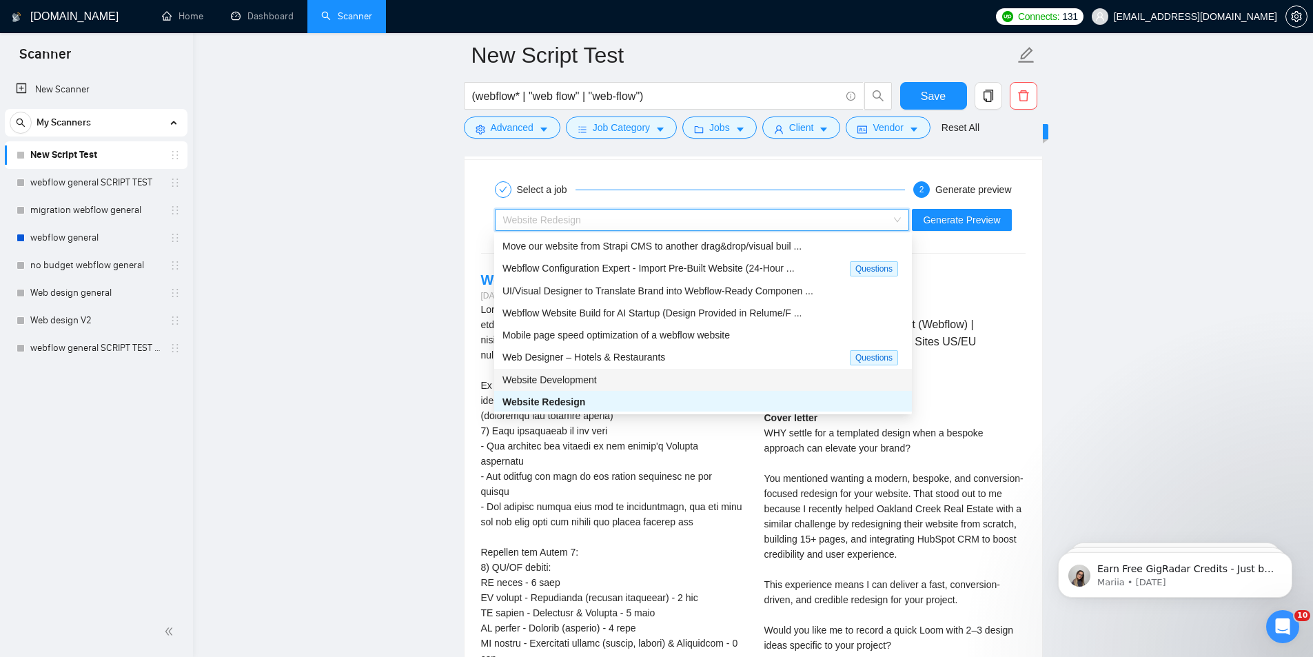
scroll to position [2619, 0]
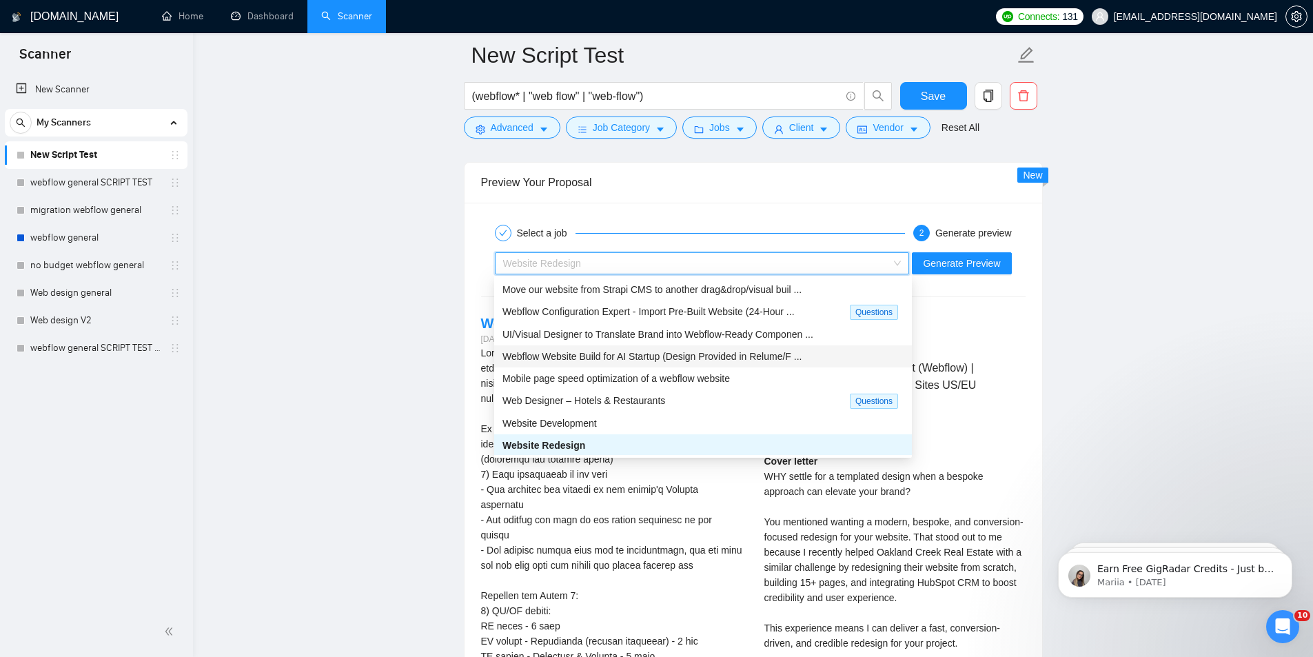
click at [636, 355] on span "Webflow Website Build for AI Startup (Design Provided in Relume/F ..." at bounding box center [652, 356] width 299 height 11
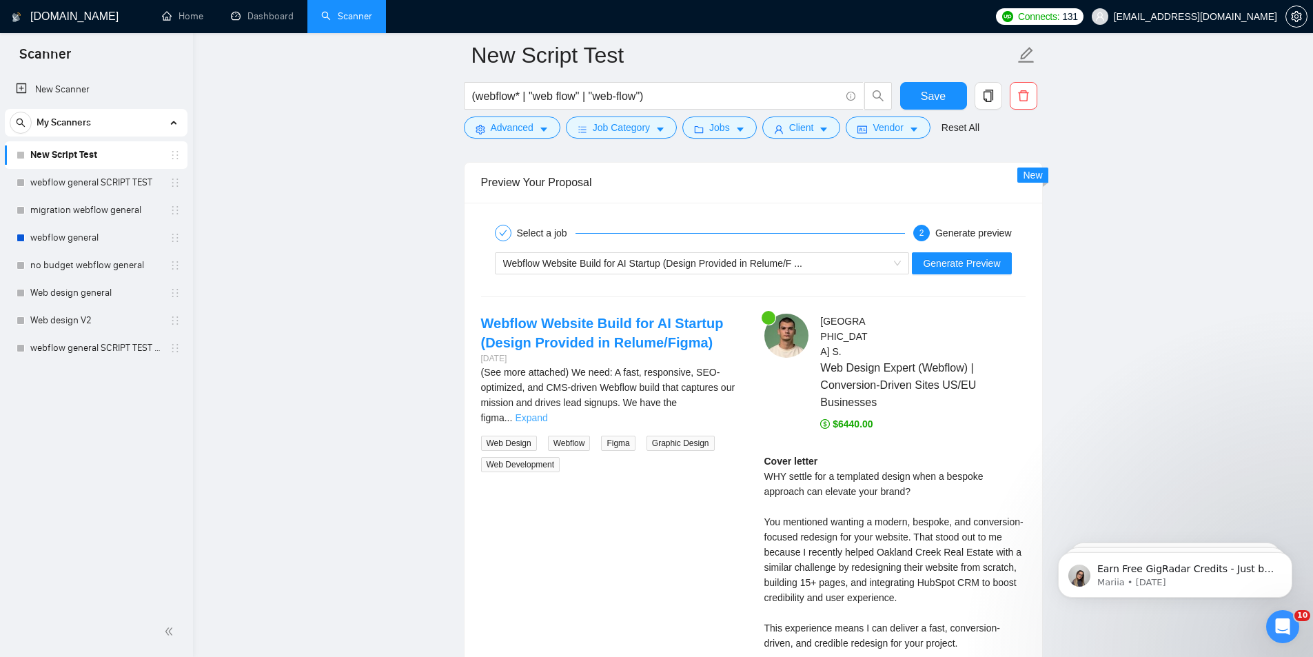
click at [547, 412] on link "Expand" at bounding box center [531, 417] width 32 height 11
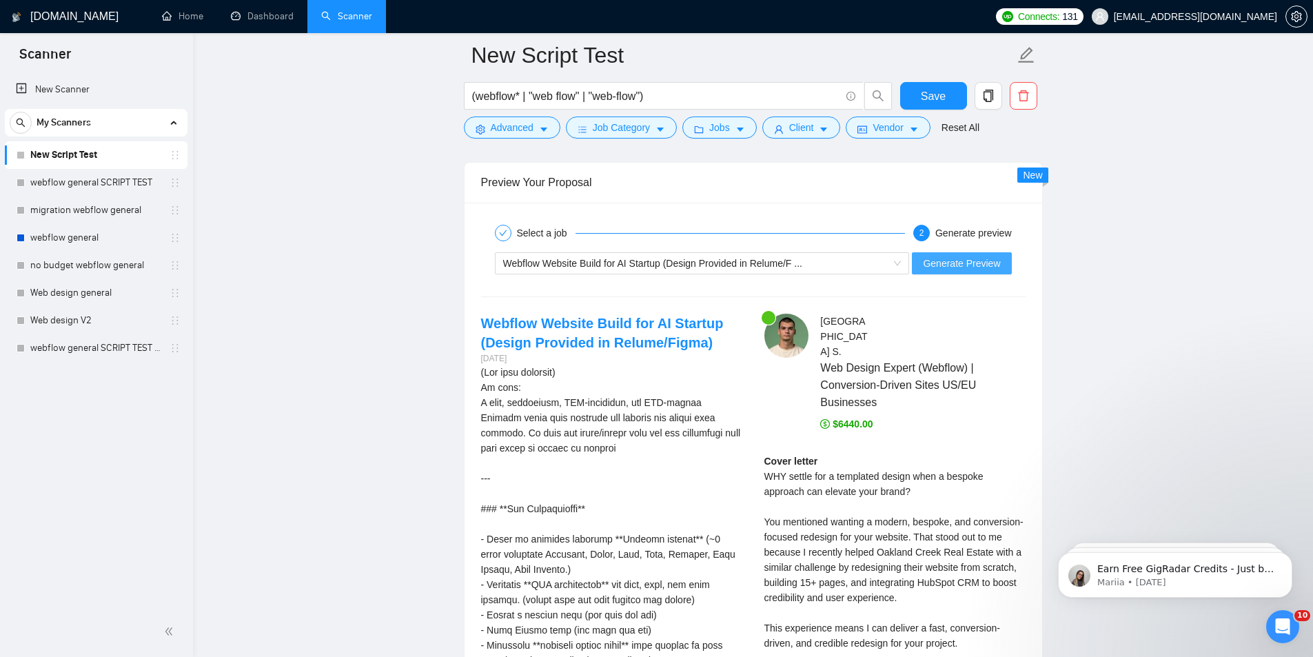
click at [977, 266] on span "Generate Preview" at bounding box center [961, 263] width 77 height 15
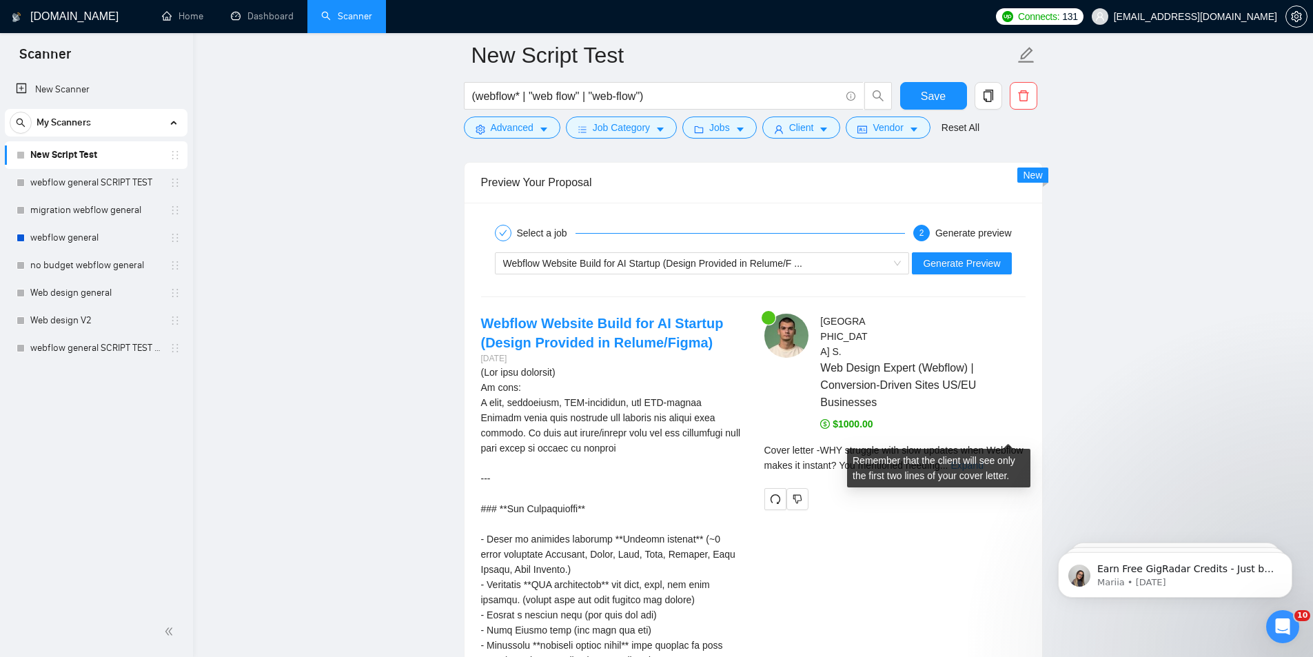
click at [983, 460] on link "Expand" at bounding box center [967, 465] width 32 height 11
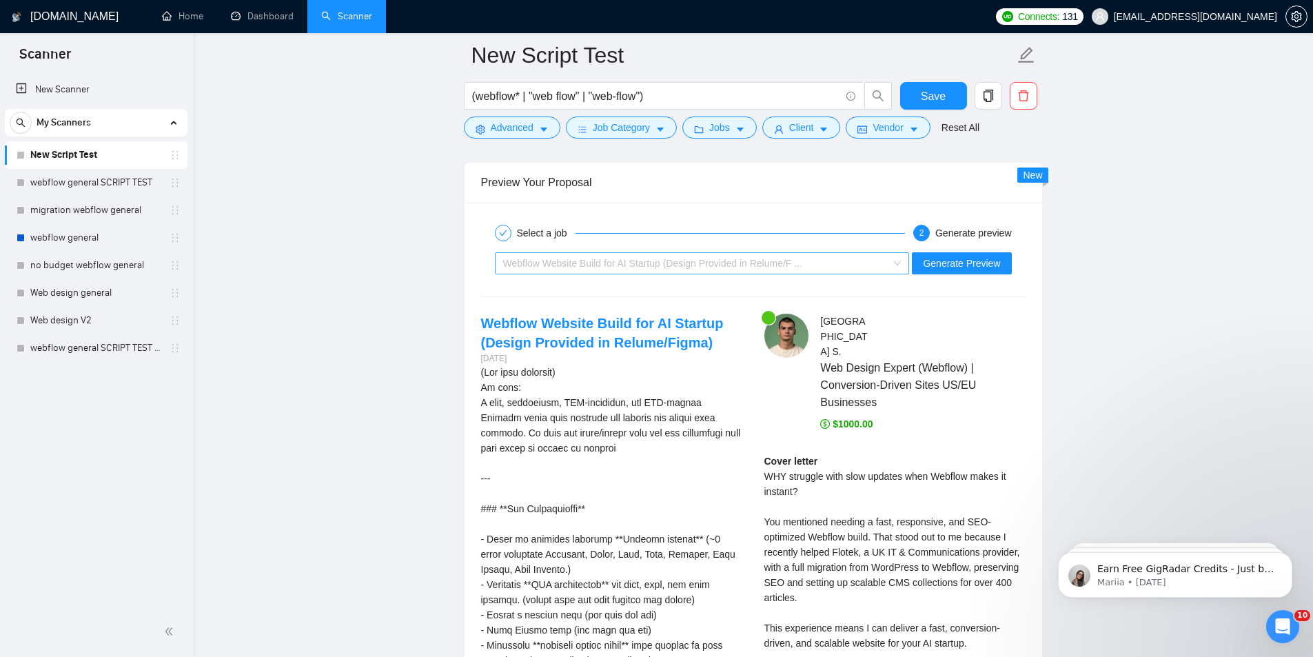
click at [791, 263] on span "Webflow Website Build for AI Startup (Design Provided in Relume/F ..." at bounding box center [652, 263] width 299 height 11
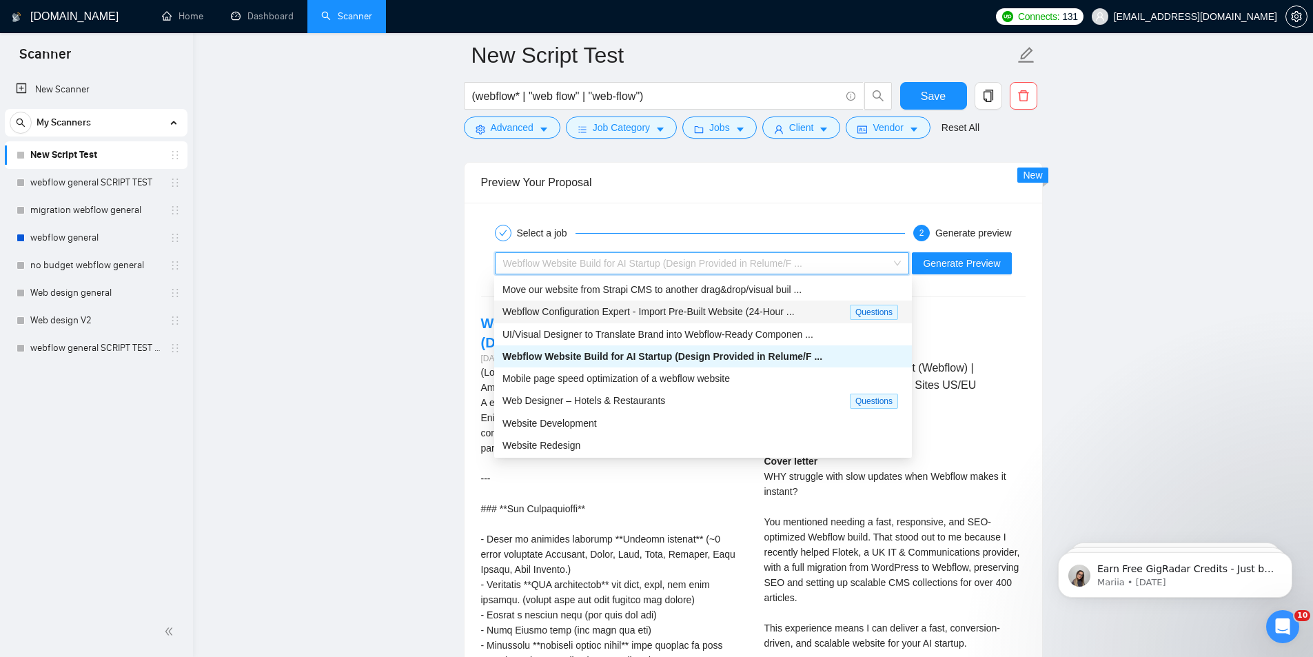
click at [654, 306] on span "Webflow Configuration Expert - Import Pre-Built Website (24-Hour ..." at bounding box center [649, 311] width 292 height 11
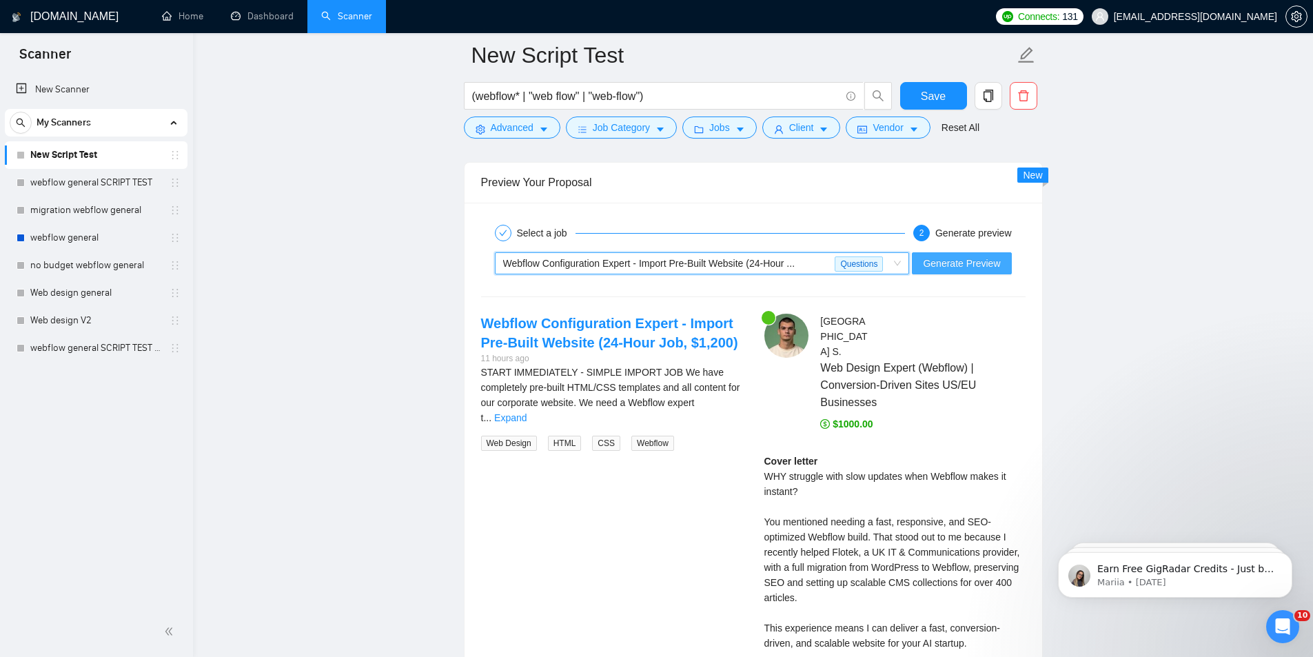
click at [989, 267] on span "Generate Preview" at bounding box center [961, 263] width 77 height 15
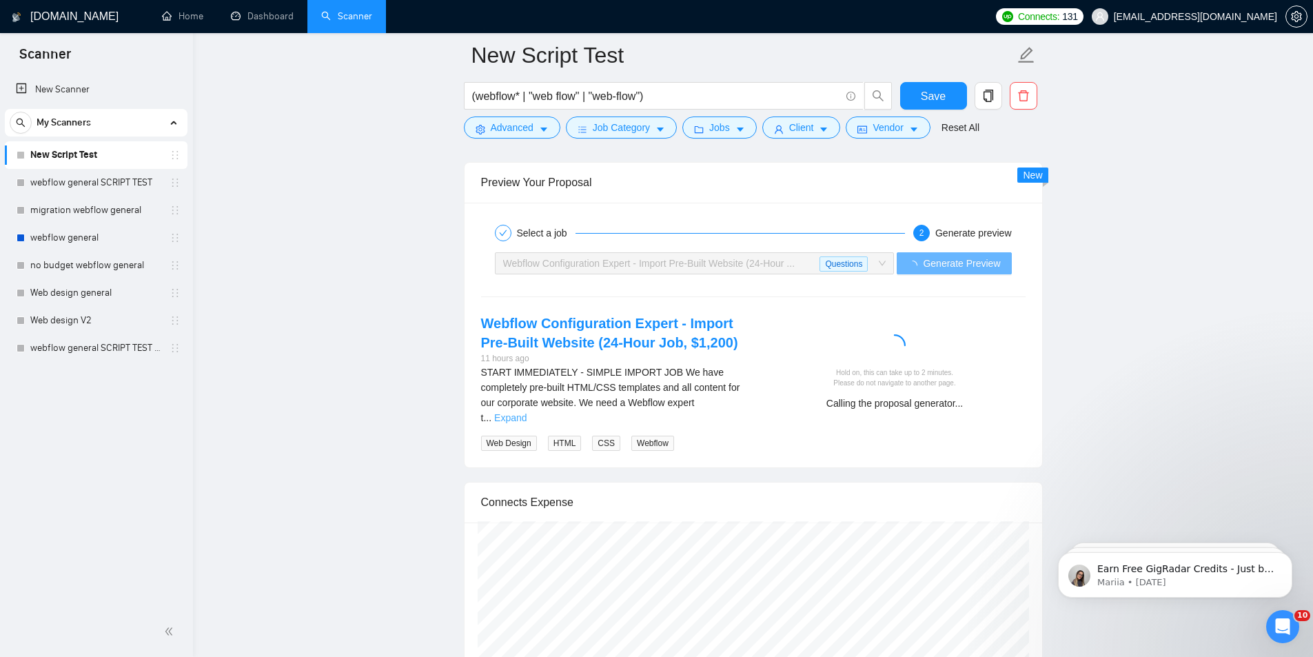
click at [527, 412] on link "Expand" at bounding box center [510, 417] width 32 height 11
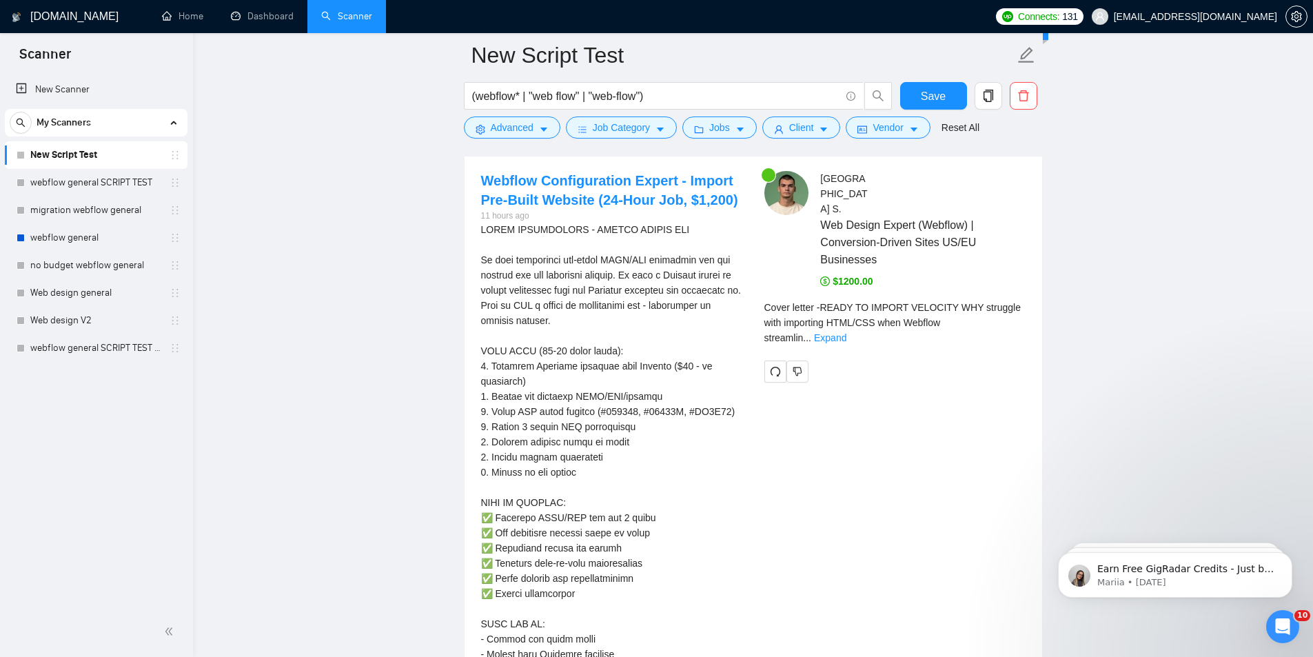
scroll to position [2757, 0]
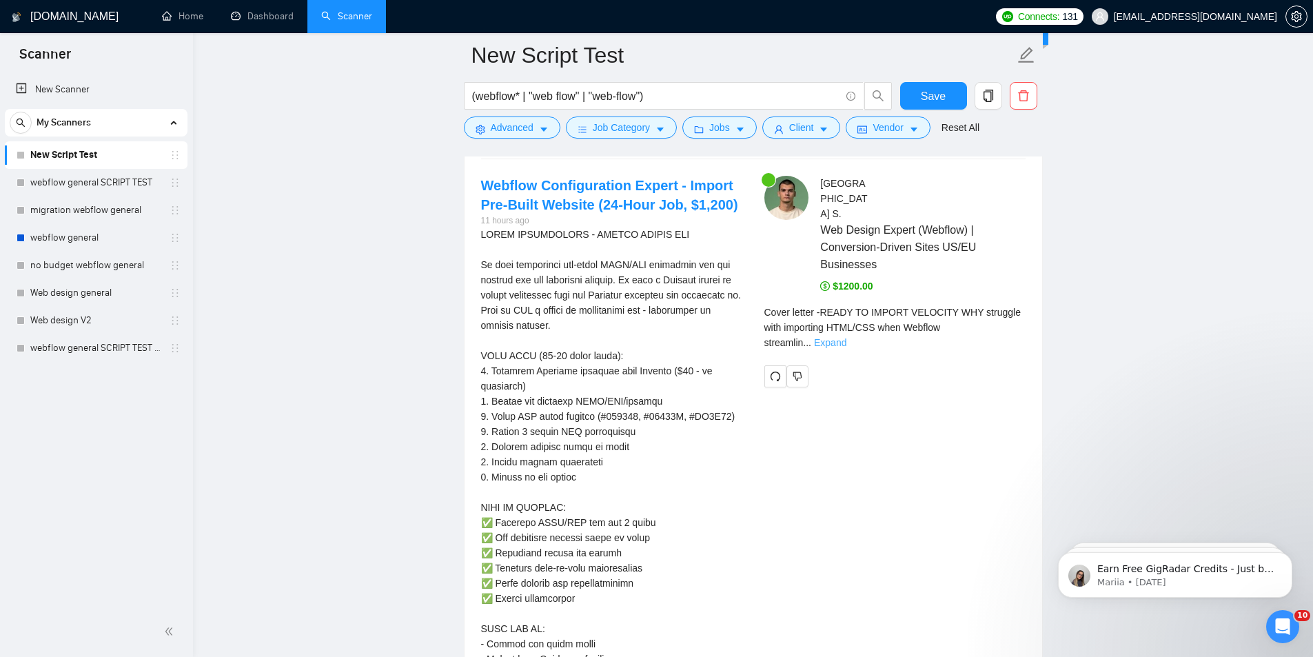
click at [846, 337] on link "Expand" at bounding box center [830, 342] width 32 height 11
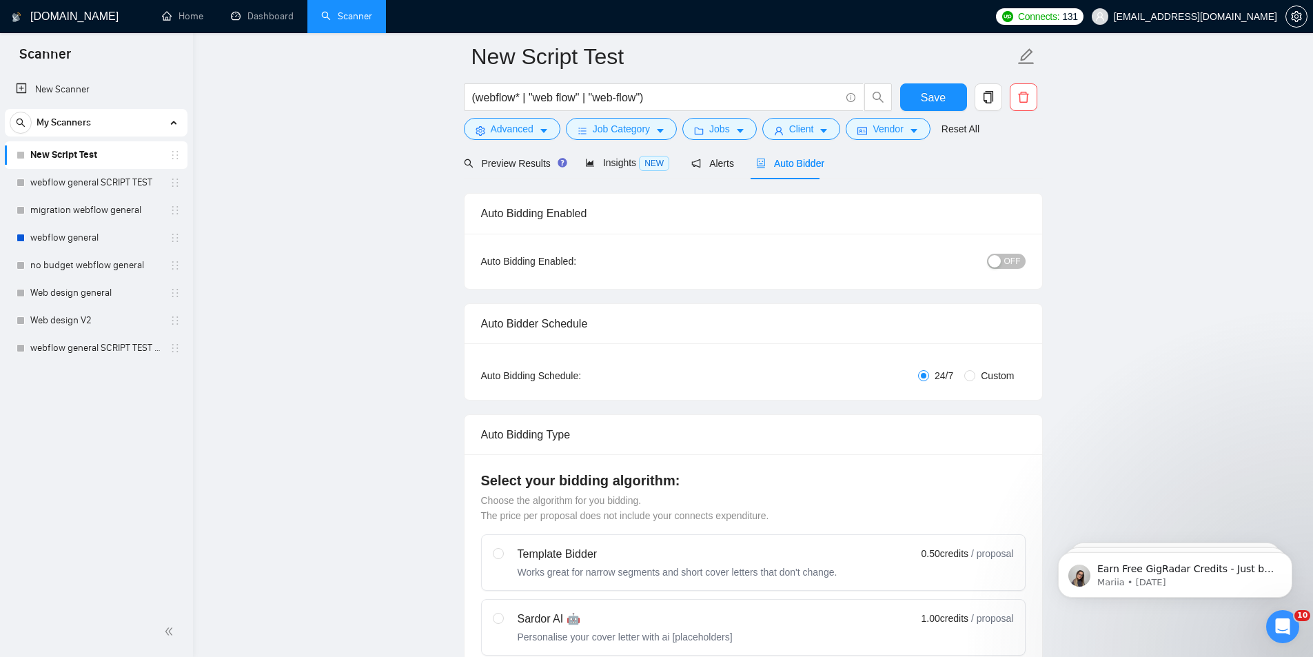
scroll to position [0, 0]
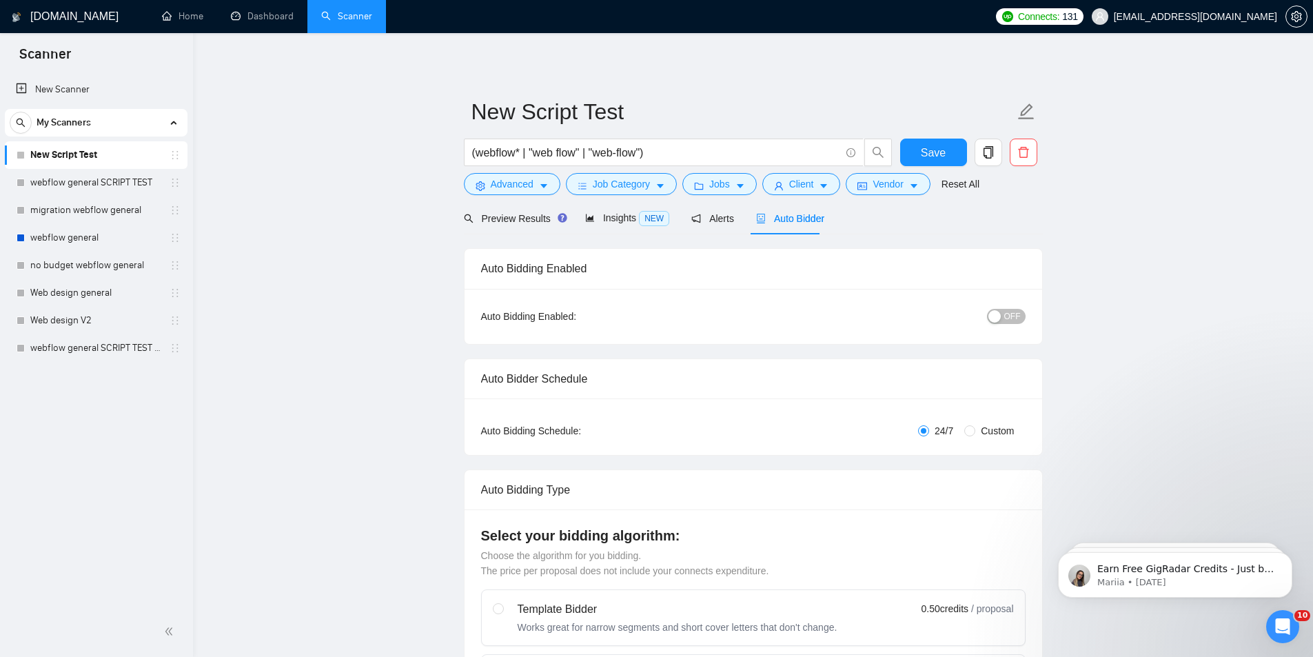
click at [1006, 321] on span "OFF" at bounding box center [1012, 316] width 17 height 15
click at [953, 156] on button "Save" at bounding box center [933, 153] width 67 height 28
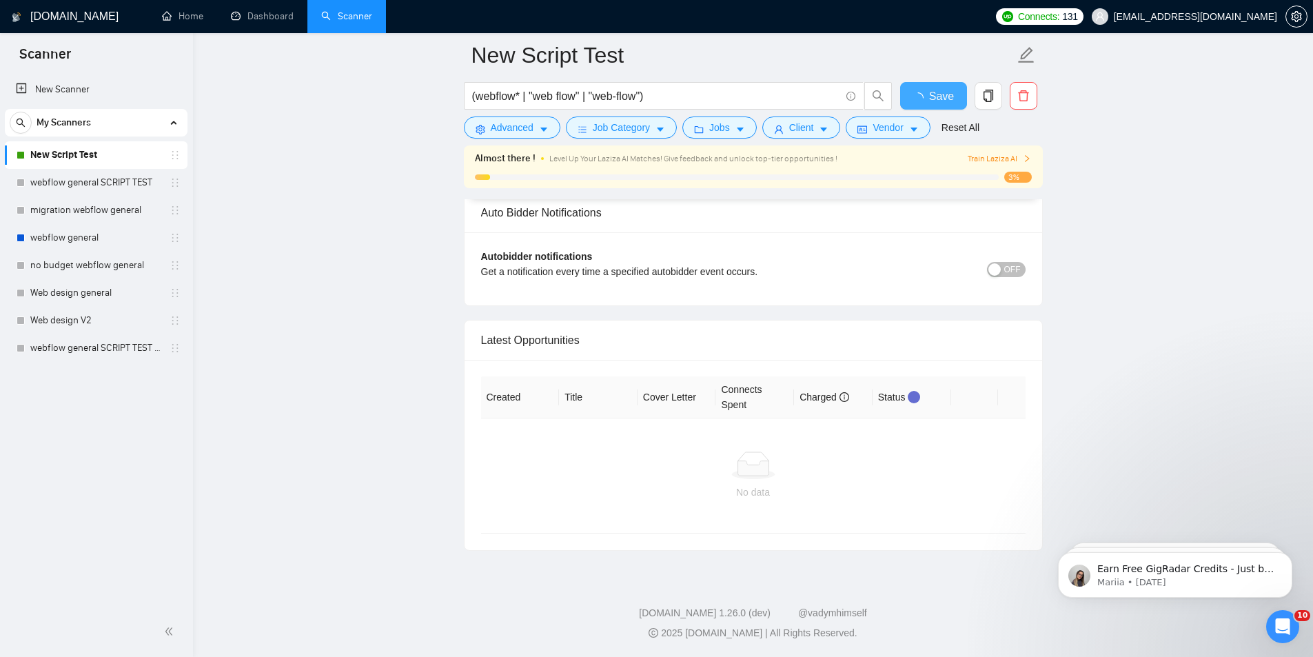
scroll to position [4156, 0]
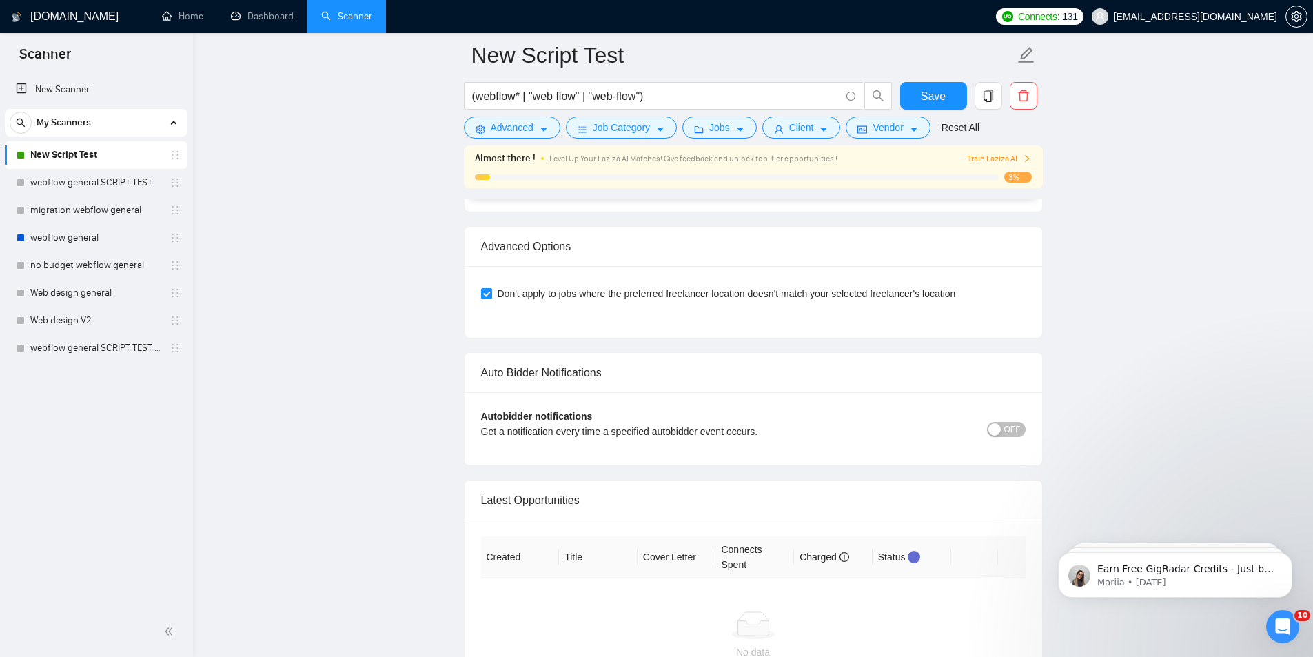
click at [1015, 425] on span "OFF" at bounding box center [1012, 429] width 17 height 15
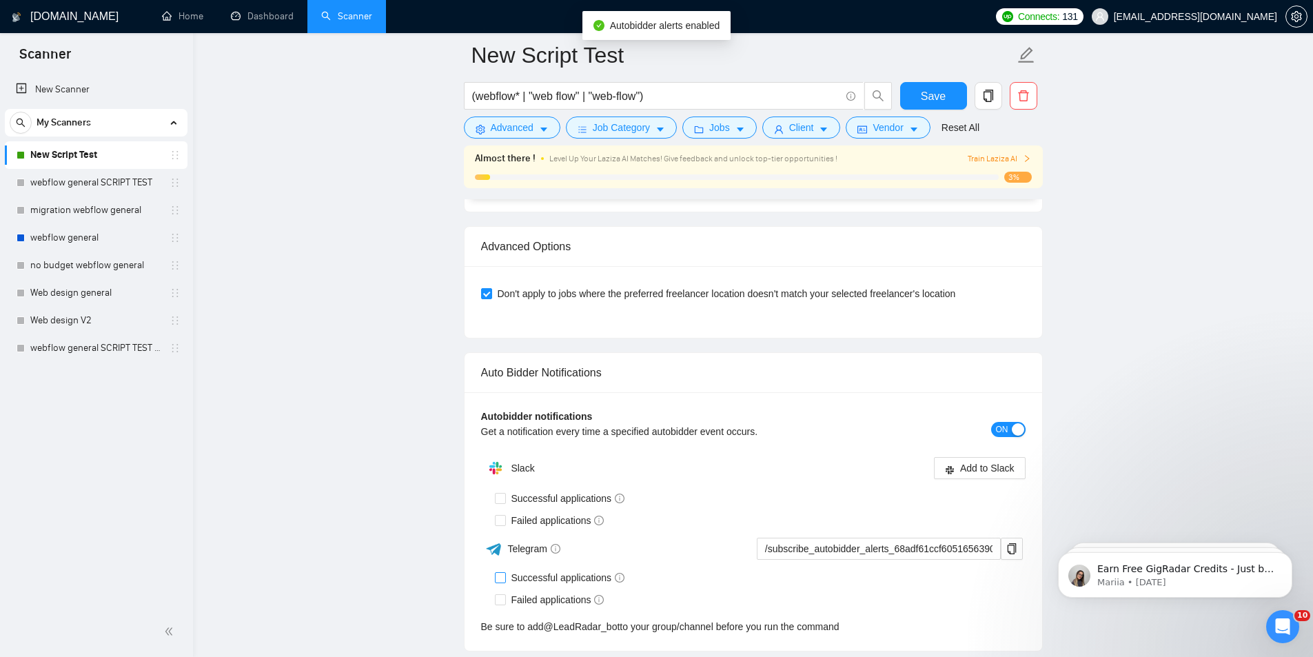
click at [587, 573] on span "Successful applications" at bounding box center [568, 577] width 125 height 15
click at [505, 573] on input "Successful applications" at bounding box center [500, 577] width 10 height 10
checkbox input "true"
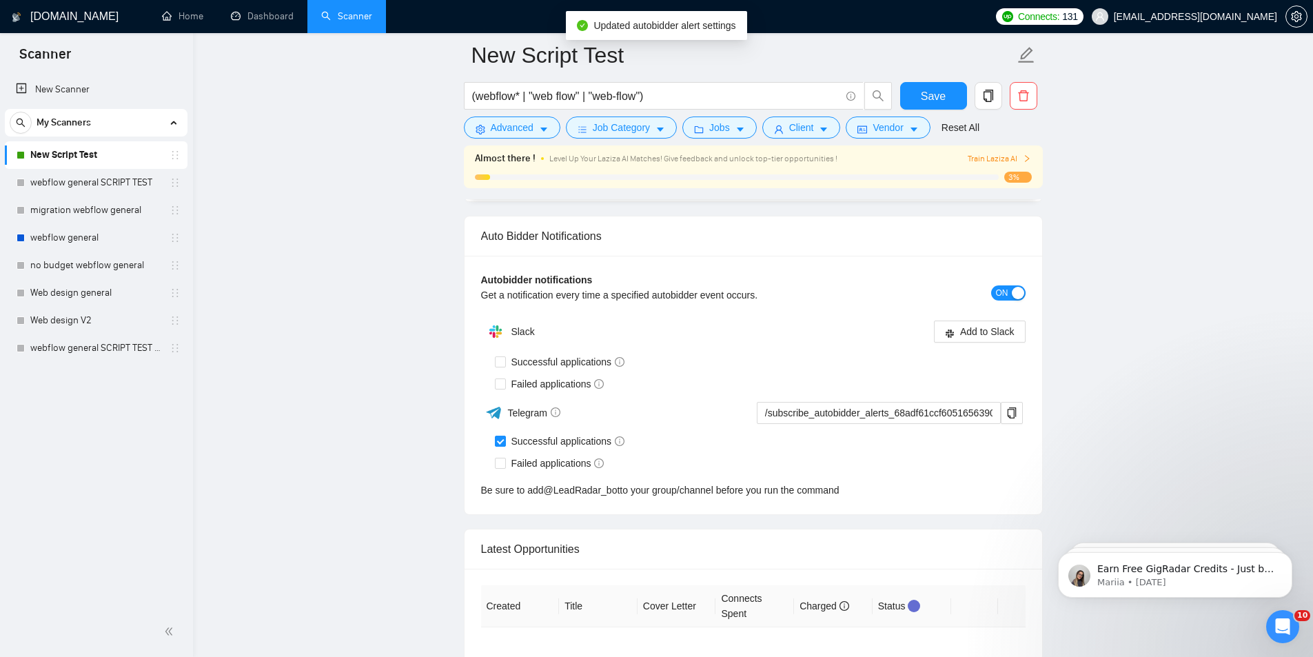
click at [555, 590] on th "Created" at bounding box center [520, 606] width 79 height 42
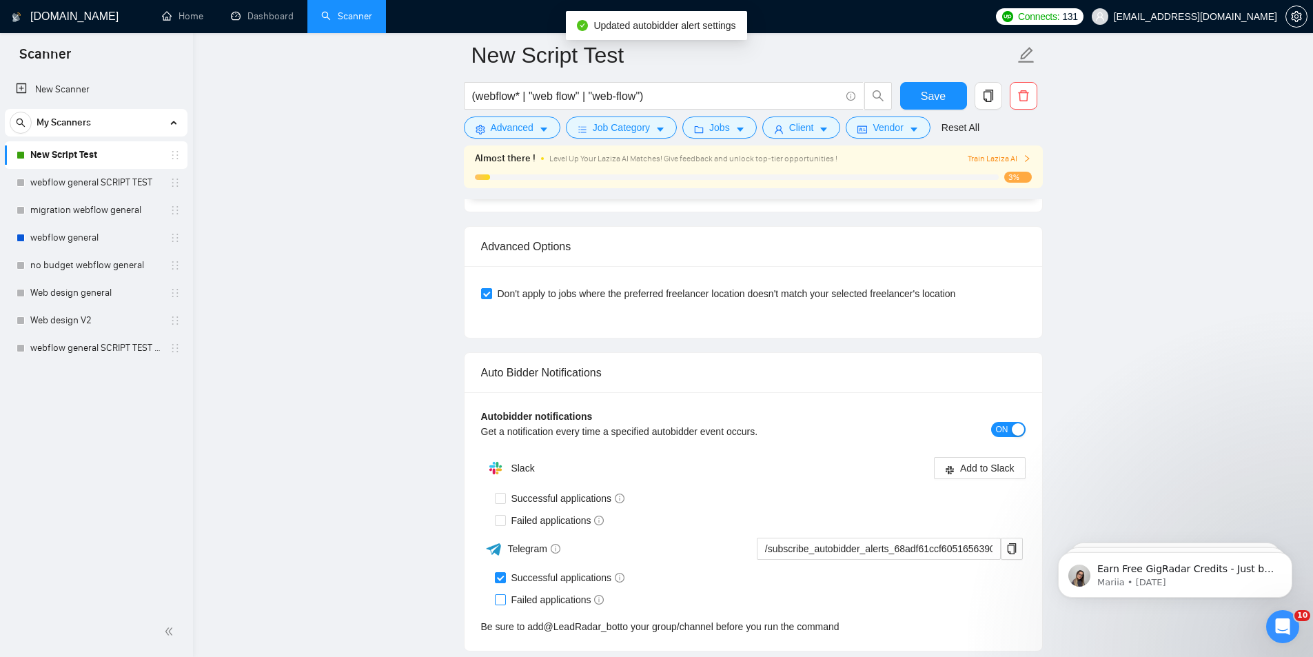
click at [519, 593] on span "Failed applications" at bounding box center [558, 599] width 104 height 15
click at [505, 594] on input "Failed applications" at bounding box center [500, 599] width 10 height 10
checkbox input "true"
click at [1011, 422] on button "ON" at bounding box center [1008, 429] width 34 height 15
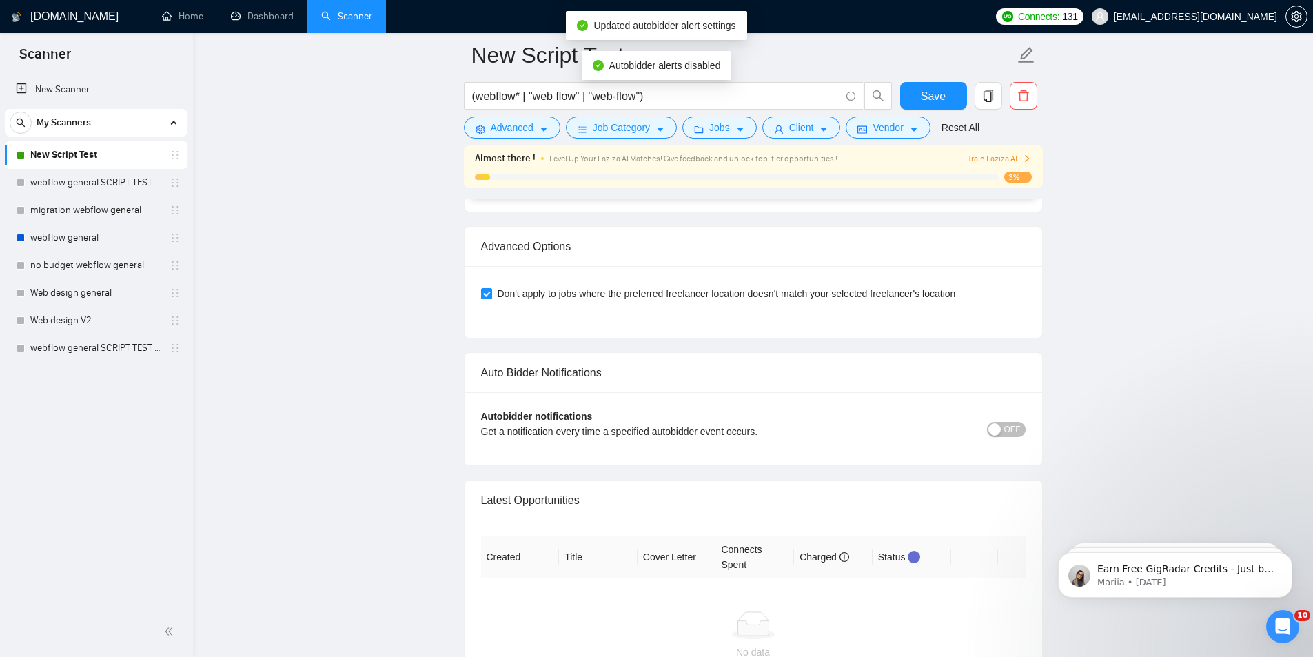
click at [1010, 414] on div "Autobidder notifications Get a notification every time a specified autobidder e…" at bounding box center [753, 429] width 545 height 40
click at [1010, 422] on span "OFF" at bounding box center [1012, 429] width 17 height 15
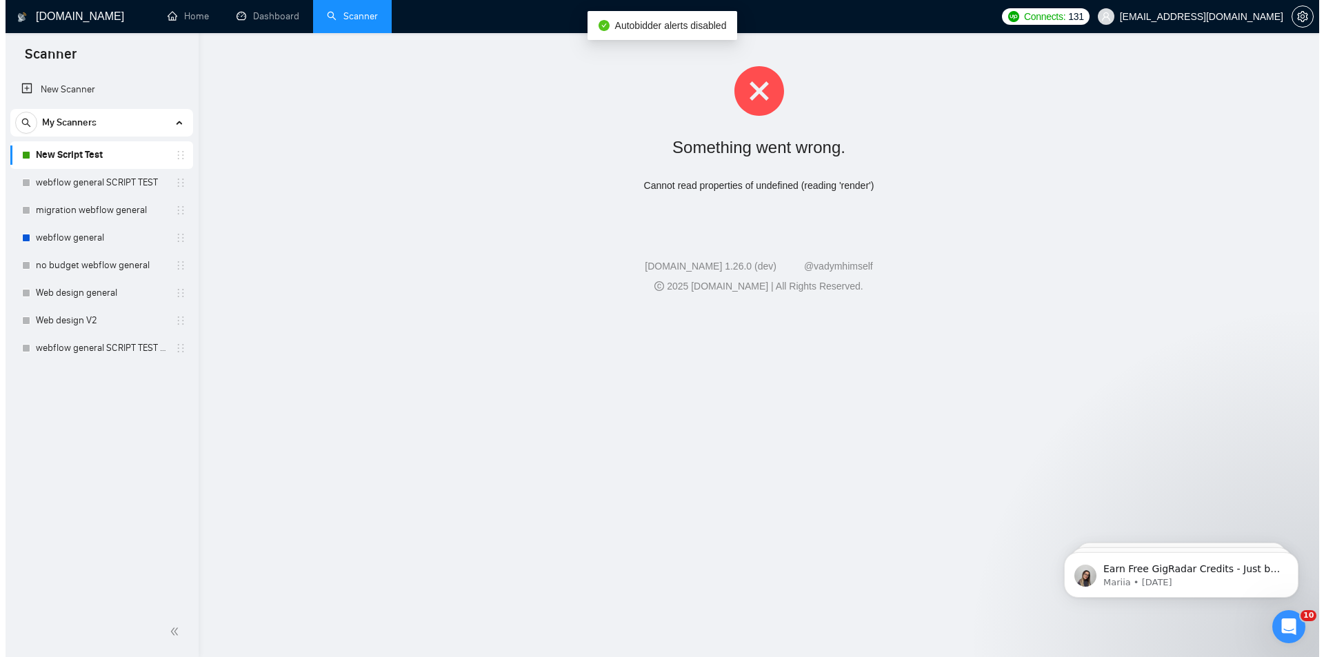
scroll to position [0, 0]
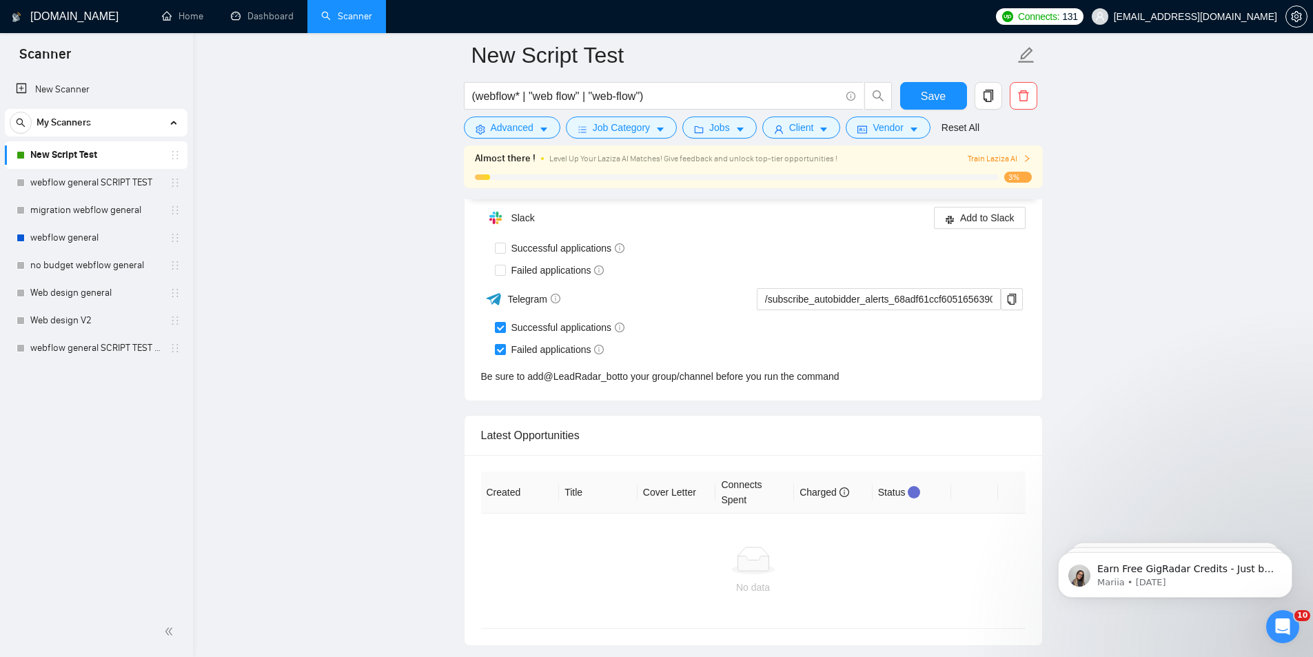
scroll to position [3447, 0]
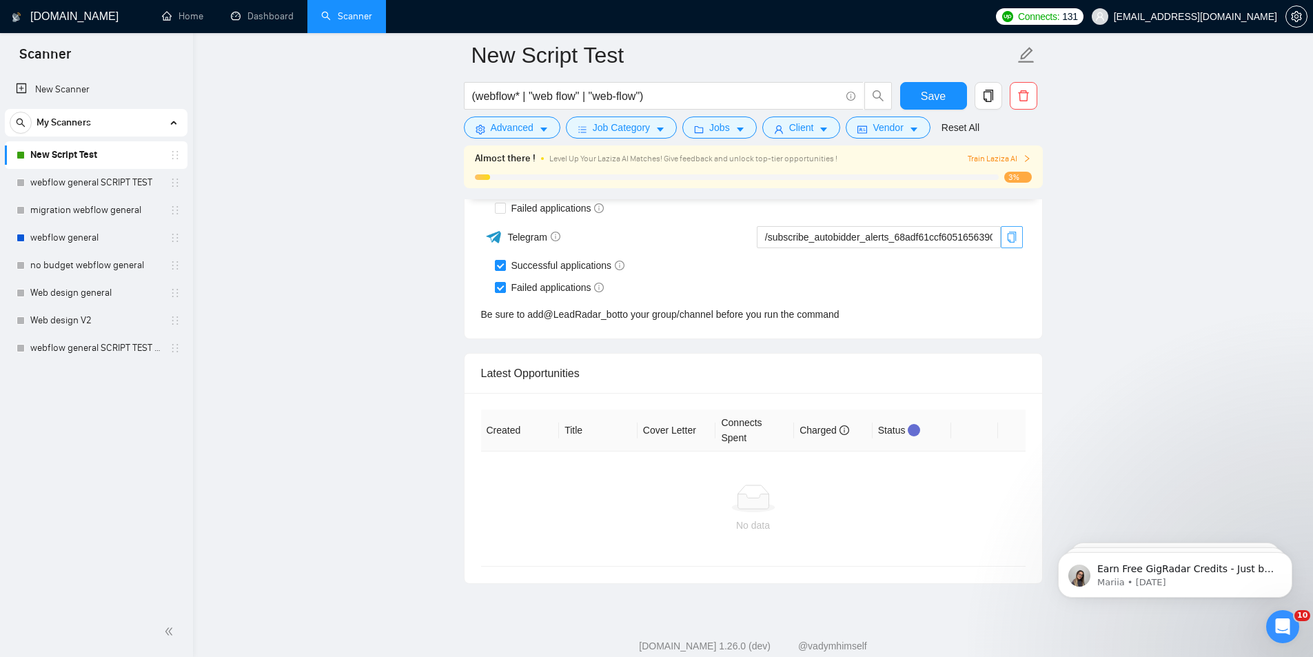
click at [1011, 235] on icon "copy" at bounding box center [1011, 237] width 11 height 11
